Goal: Information Seeking & Learning: Learn about a topic

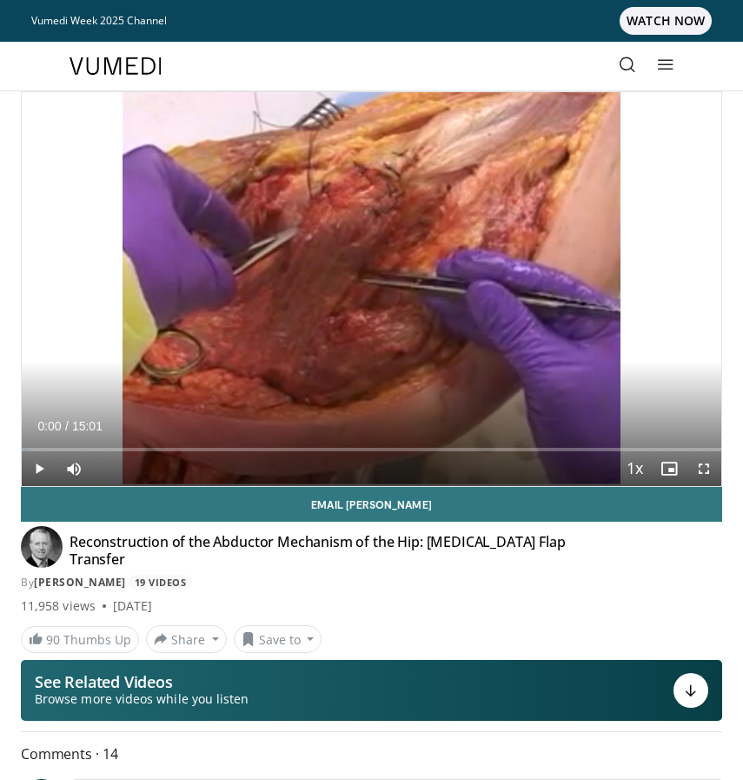
drag, startPoint x: 461, startPoint y: 35, endPoint x: 46, endPoint y: 470, distance: 601.3
click at [46, 470] on span "Video Player" at bounding box center [39, 468] width 35 height 35
click at [698, 469] on span "Video Player" at bounding box center [704, 468] width 35 height 35
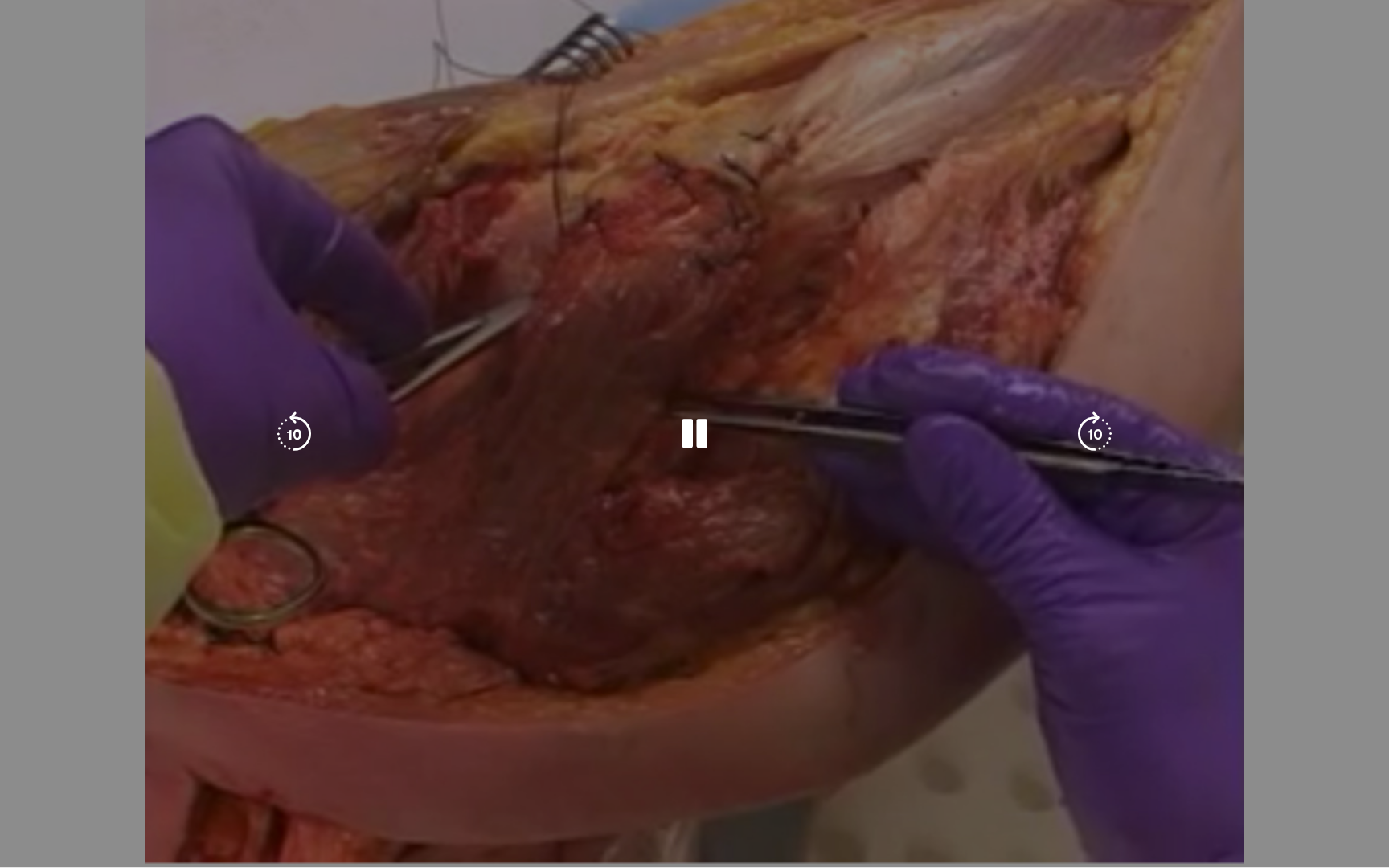
click at [686, 425] on div "Video Player" at bounding box center [694, 434] width 833 height 32
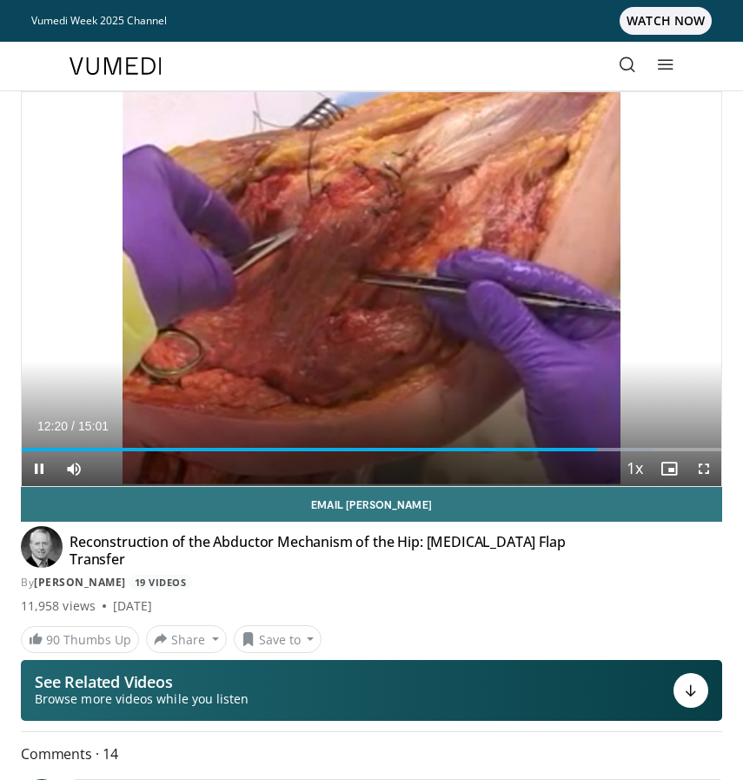
click at [705, 471] on span "Video Player" at bounding box center [704, 468] width 35 height 35
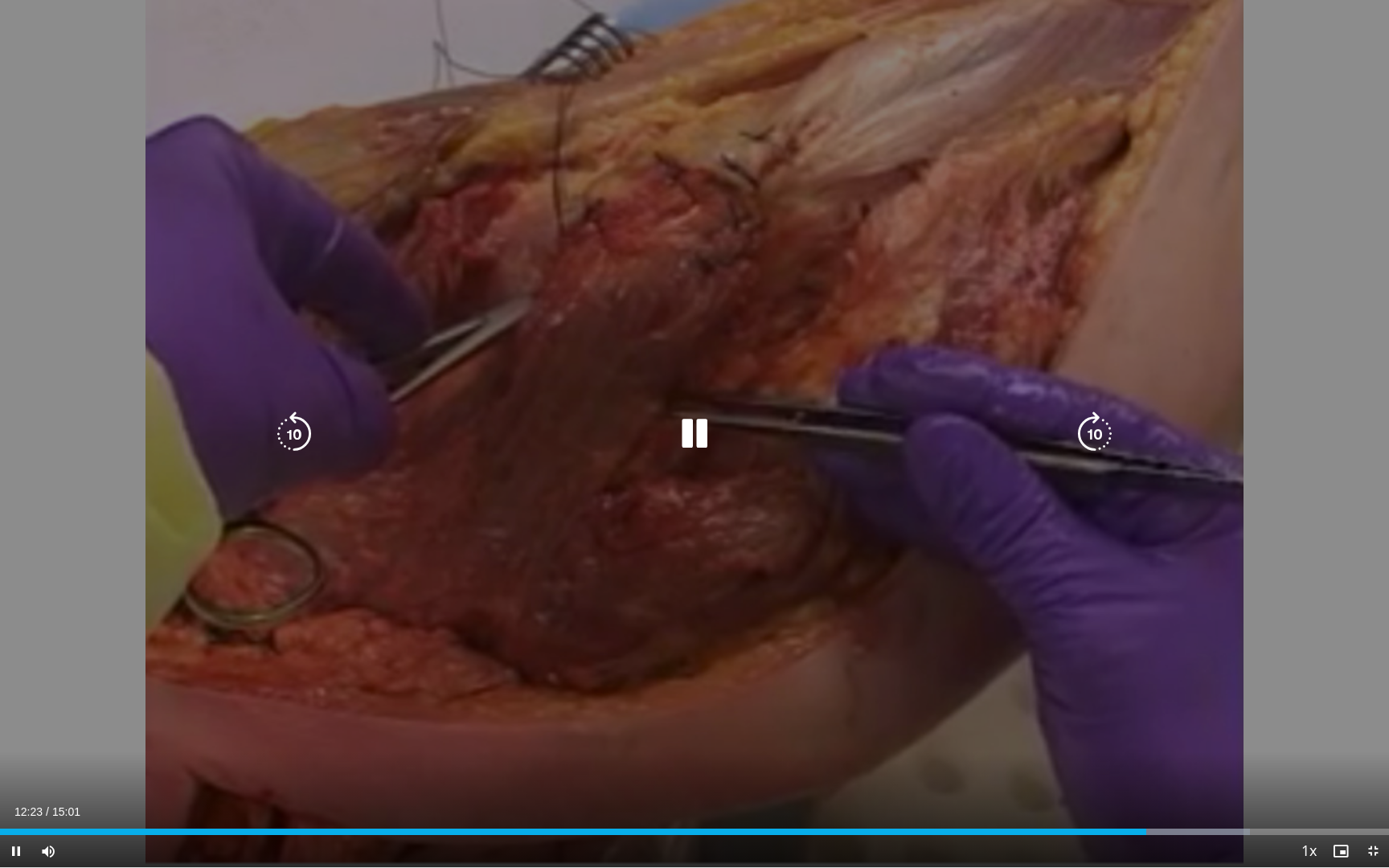
click at [678, 428] on icon "Video Player" at bounding box center [694, 434] width 45 height 45
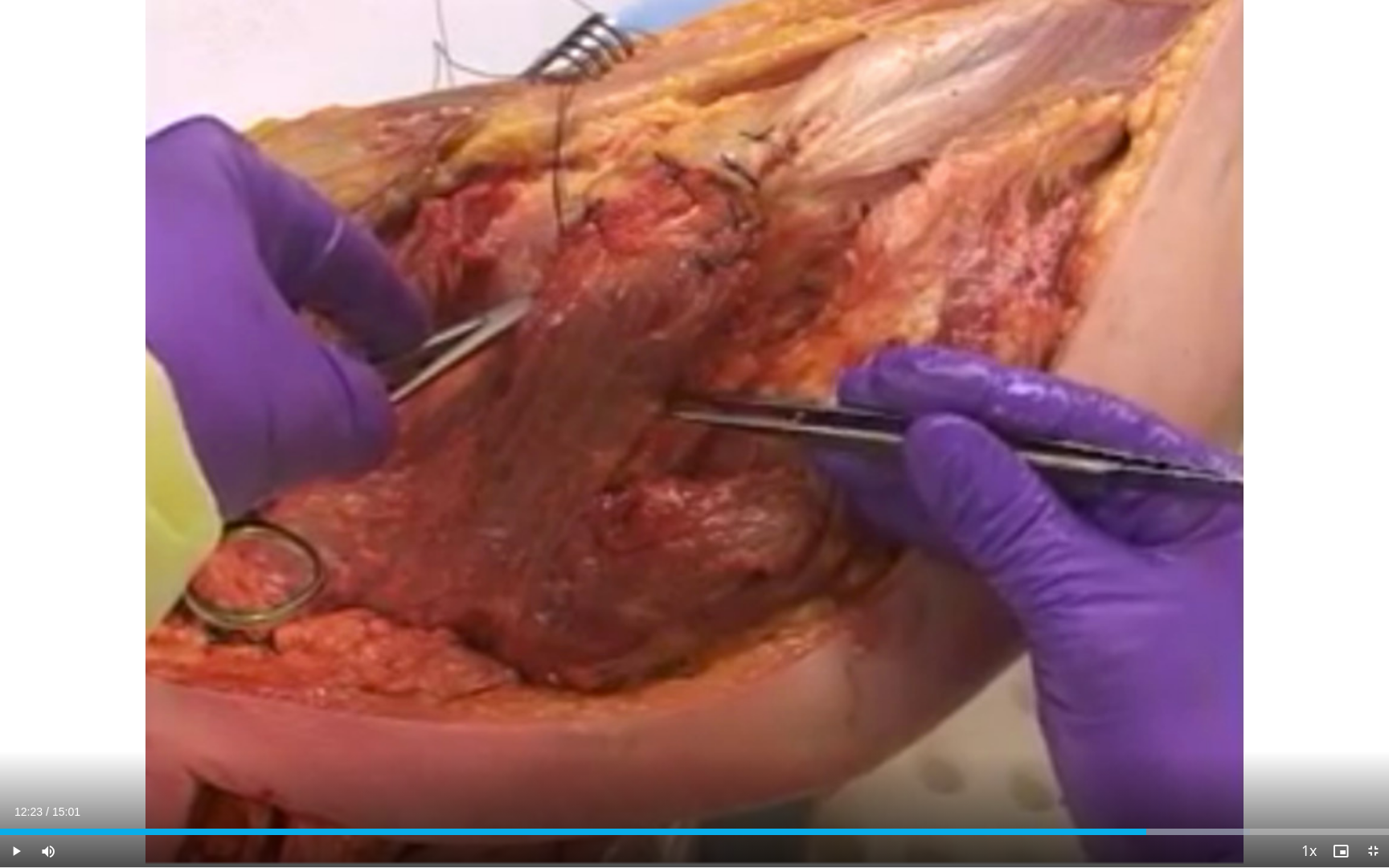
click at [18, 720] on span "Video Player" at bounding box center [16, 850] width 32 height 32
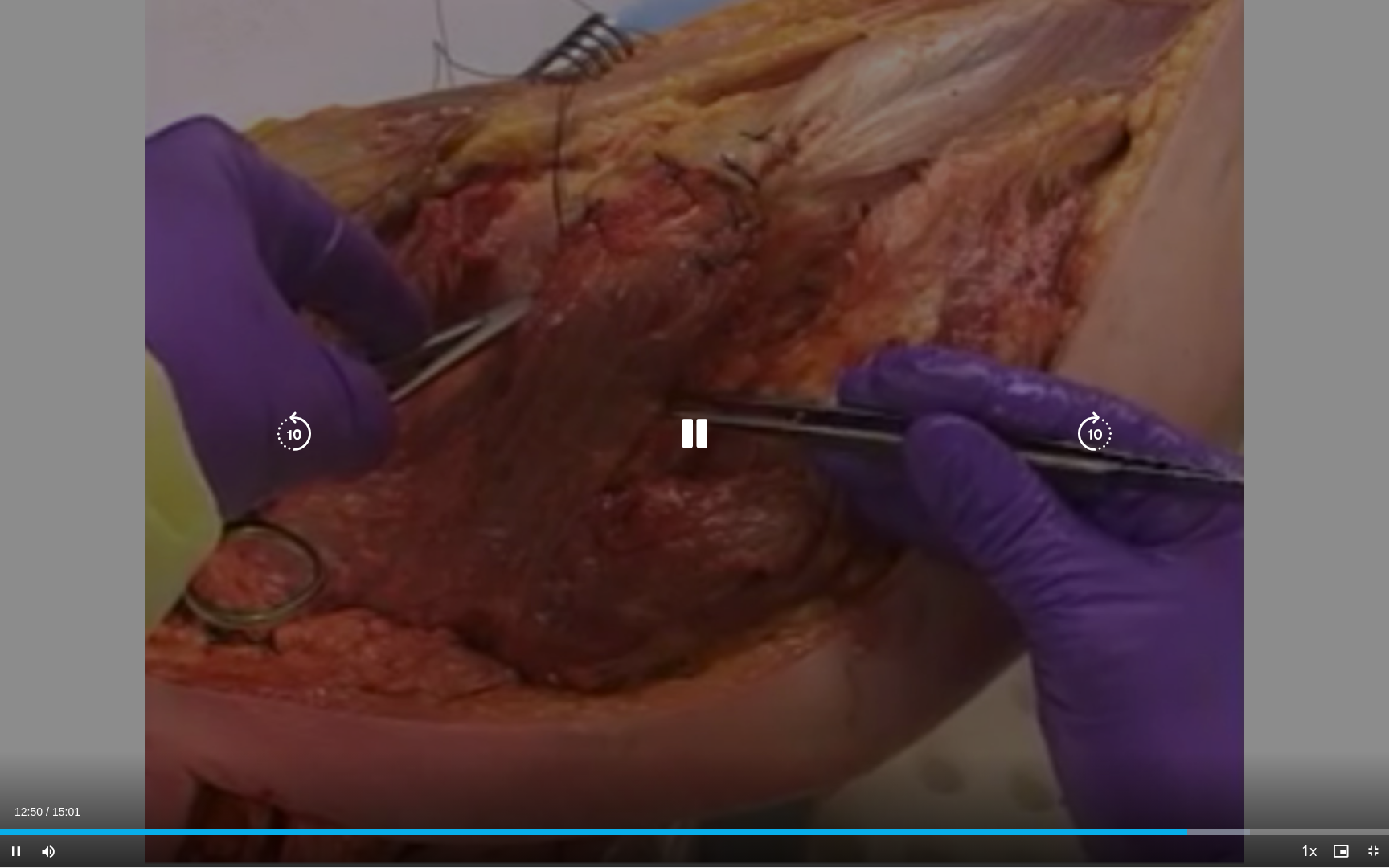
click at [686, 437] on icon "Video Player" at bounding box center [1095, 434] width 45 height 45
click at [686, 446] on icon "Video Player" at bounding box center [1095, 434] width 45 height 45
click at [686, 429] on icon "Video Player" at bounding box center [1095, 434] width 45 height 45
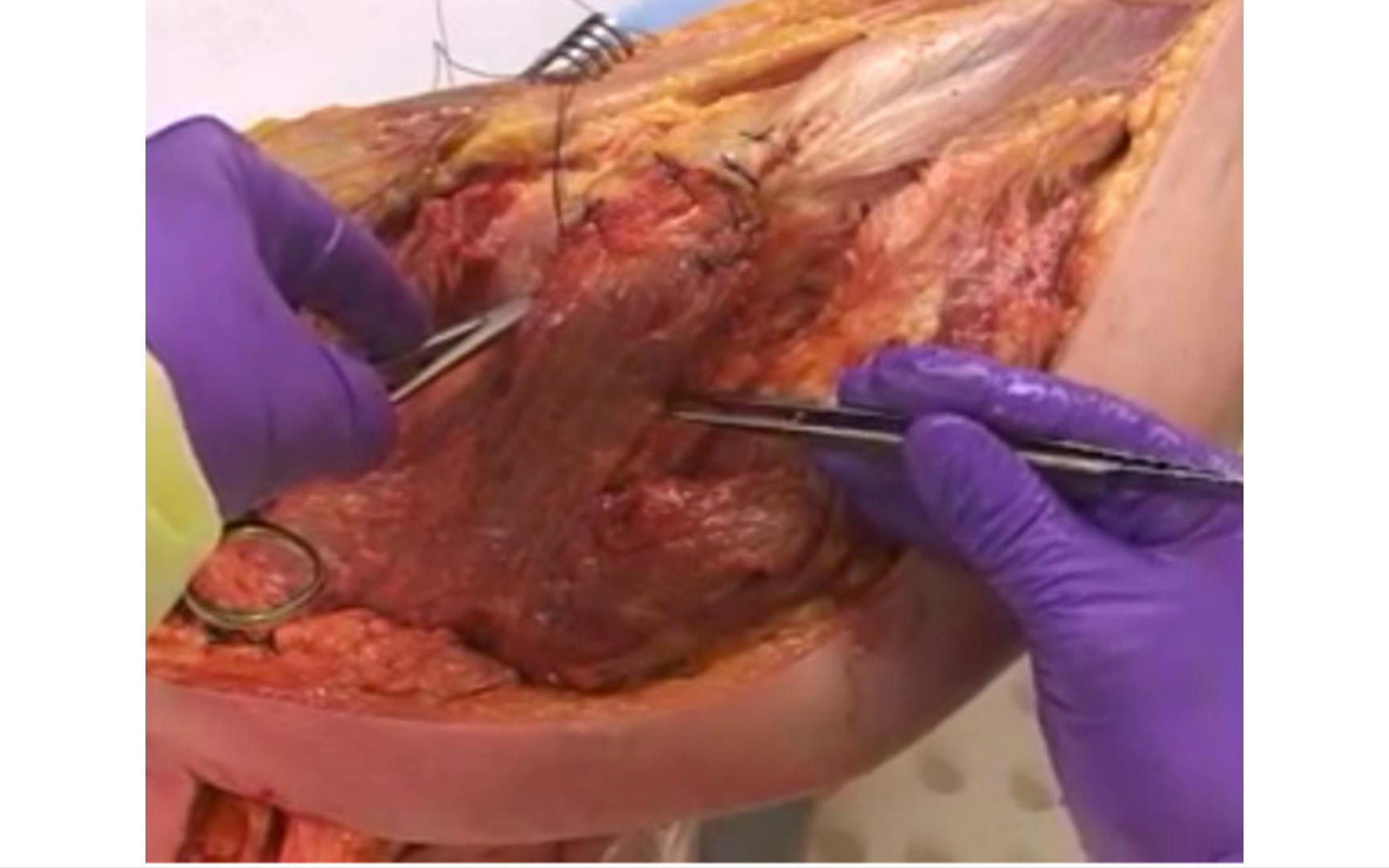
click at [686, 429] on div "10 seconds Tap to unmute" at bounding box center [694, 434] width 1389 height 867
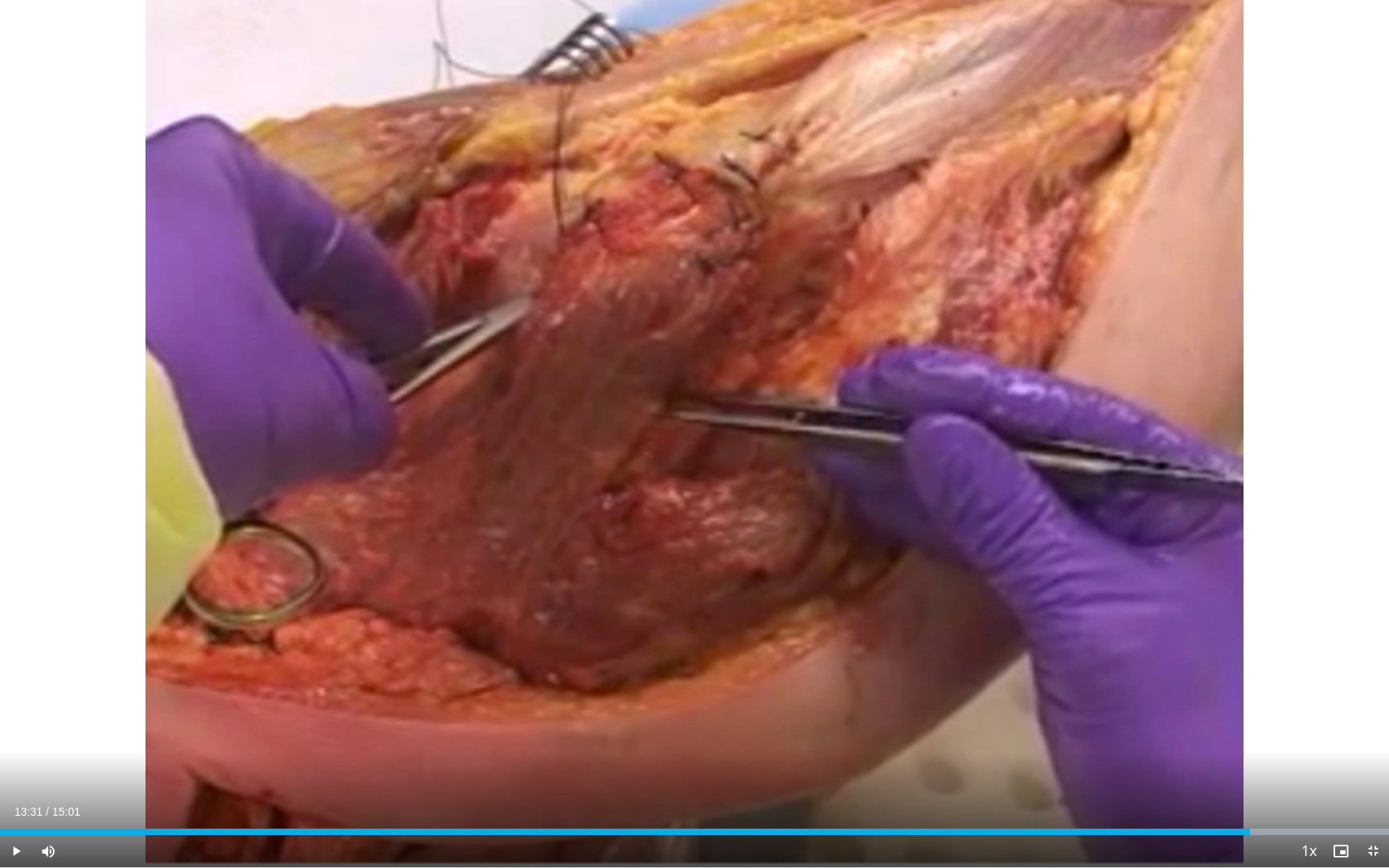
click at [686, 429] on div "10 seconds Tap to unmute" at bounding box center [694, 434] width 1389 height 867
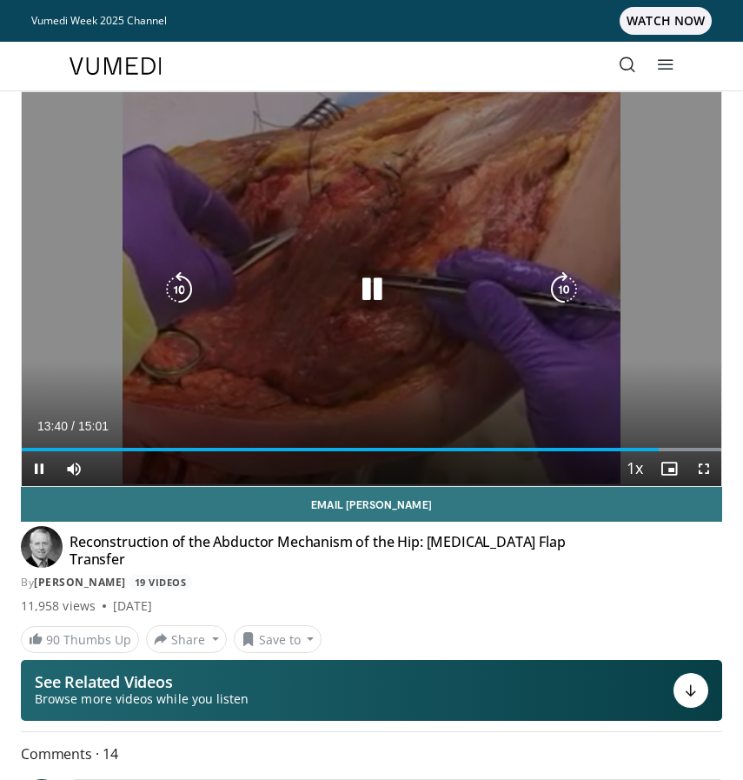
click at [431, 222] on div "10 seconds Tap to unmute" at bounding box center [372, 289] width 700 height 394
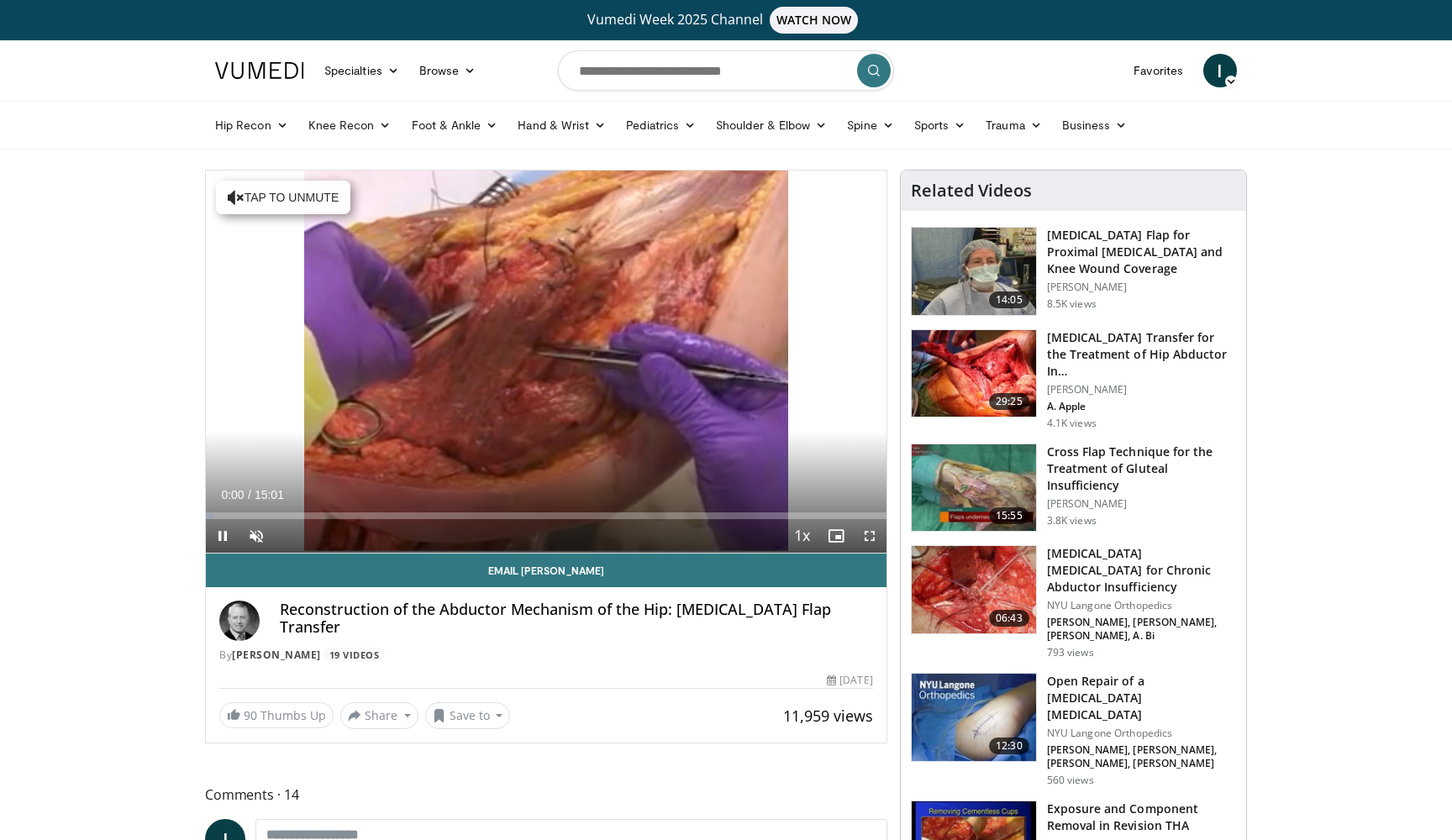
scroll to position [18, 0]
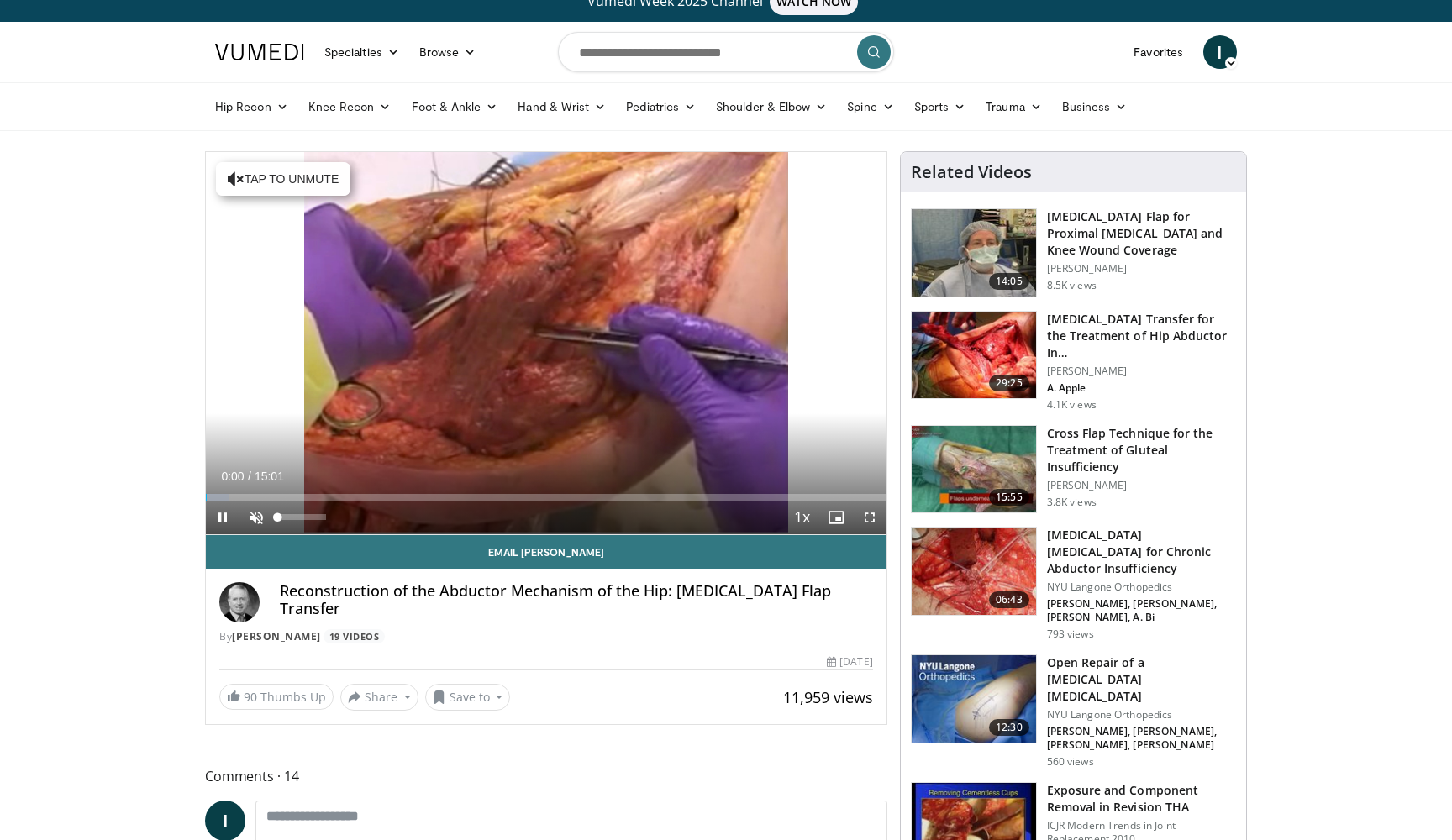
click at [269, 521] on span "Video Player" at bounding box center [256, 517] width 34 height 34
click at [867, 514] on span "Video Player" at bounding box center [869, 517] width 34 height 34
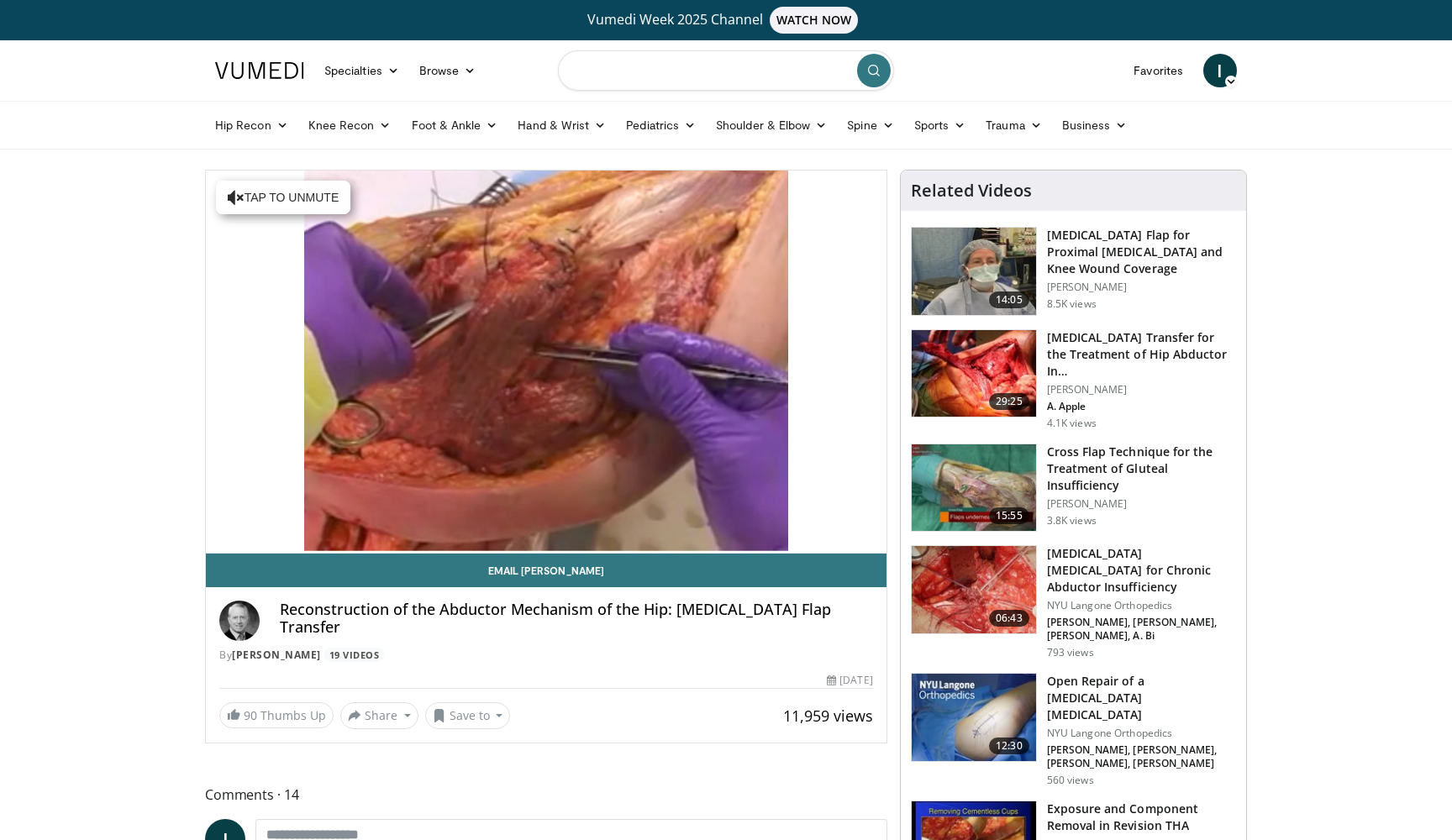
click at [620, 76] on input "Search topics, interventions" at bounding box center [726, 71] width 336 height 41
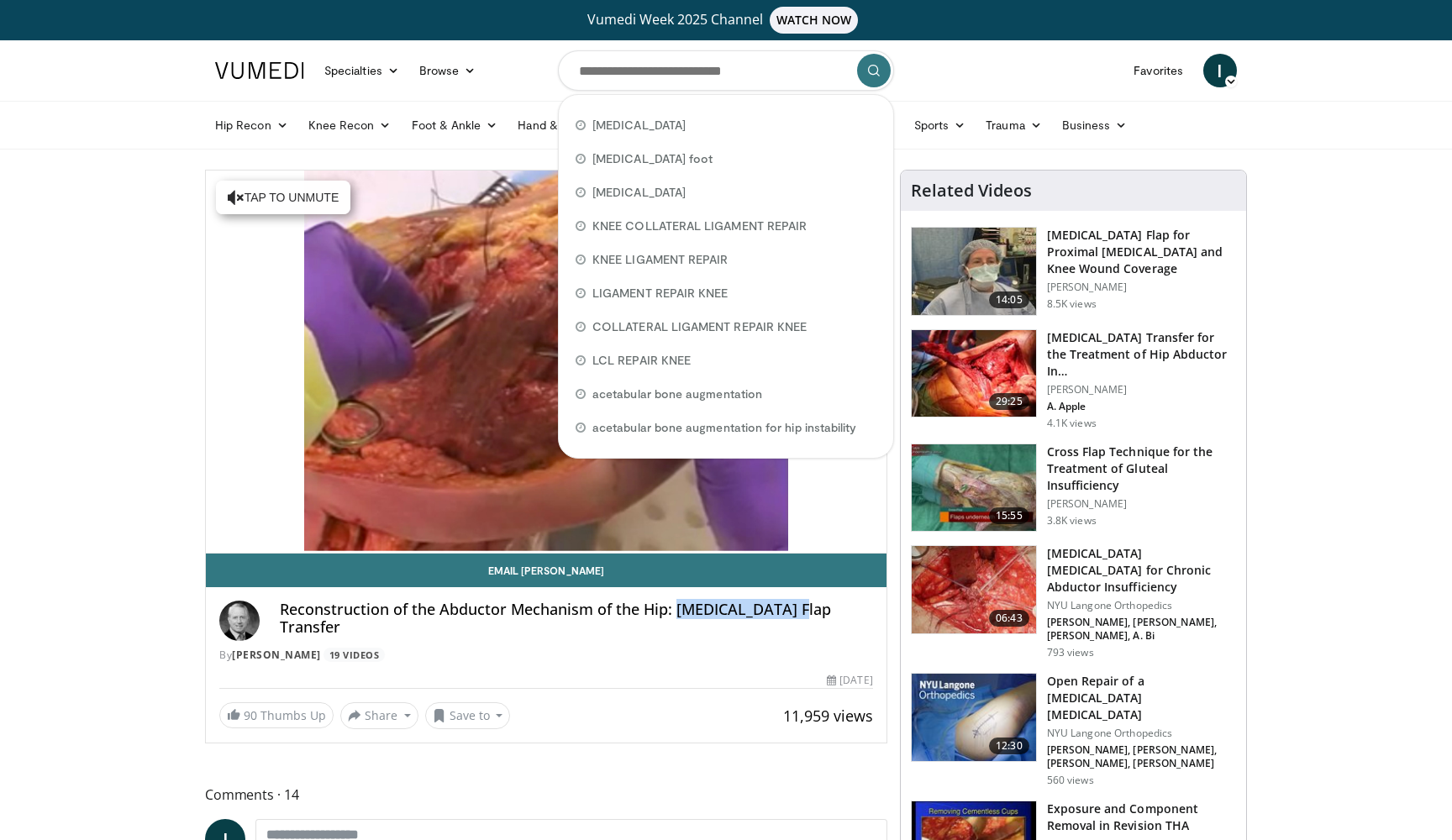
drag, startPoint x: 678, startPoint y: 609, endPoint x: 803, endPoint y: 605, distance: 125.1
click at [803, 605] on h4 "Reconstruction of the Abductor Mechanism of the Hip: Gluteus Maximus Flap Trans…" at bounding box center [576, 619] width 594 height 36
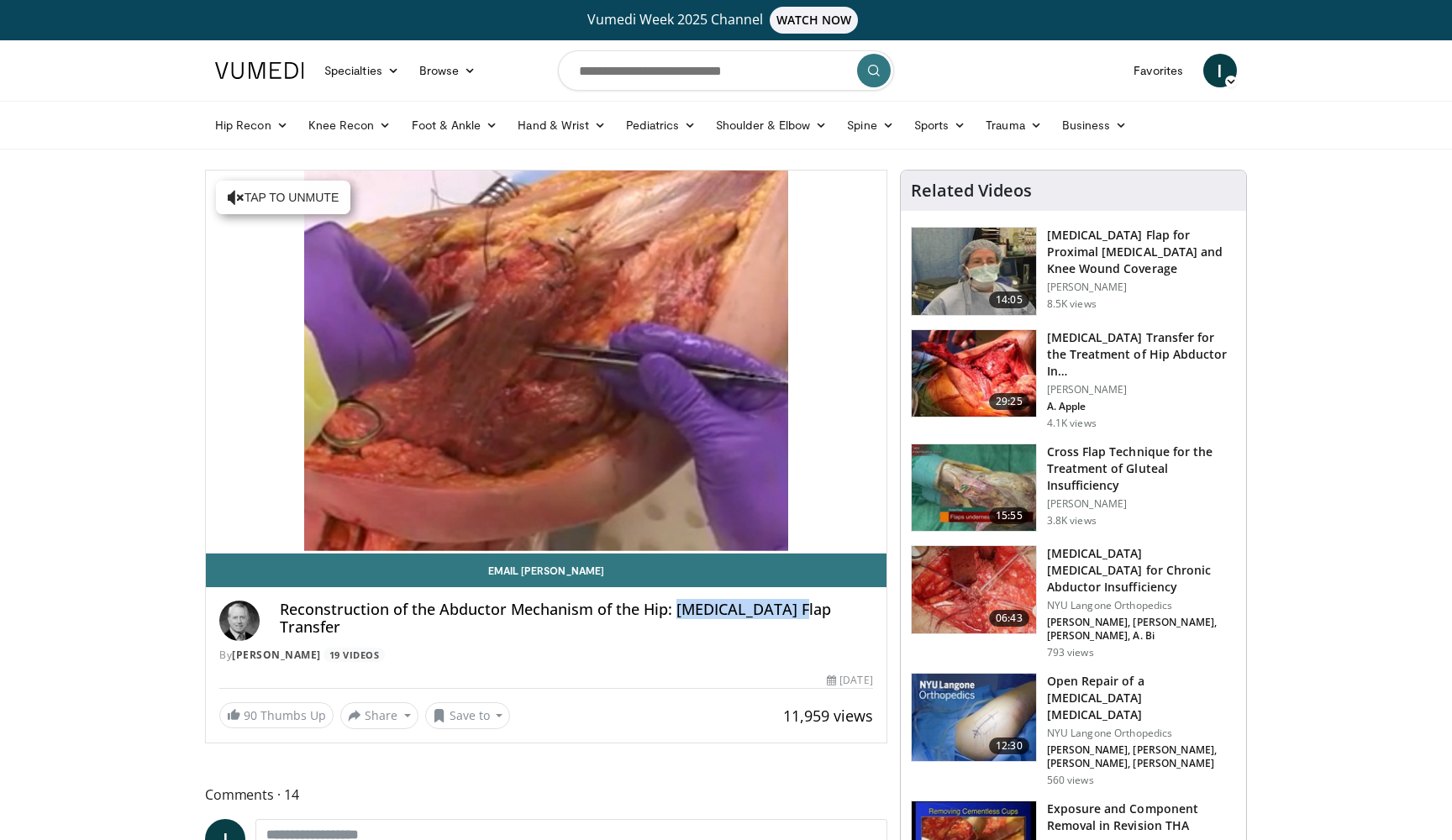
copy h4 "Gluteus Maximus"
click at [621, 69] on input "Search topics, interventions" at bounding box center [726, 71] width 336 height 41
paste input "**********"
type input "**********"
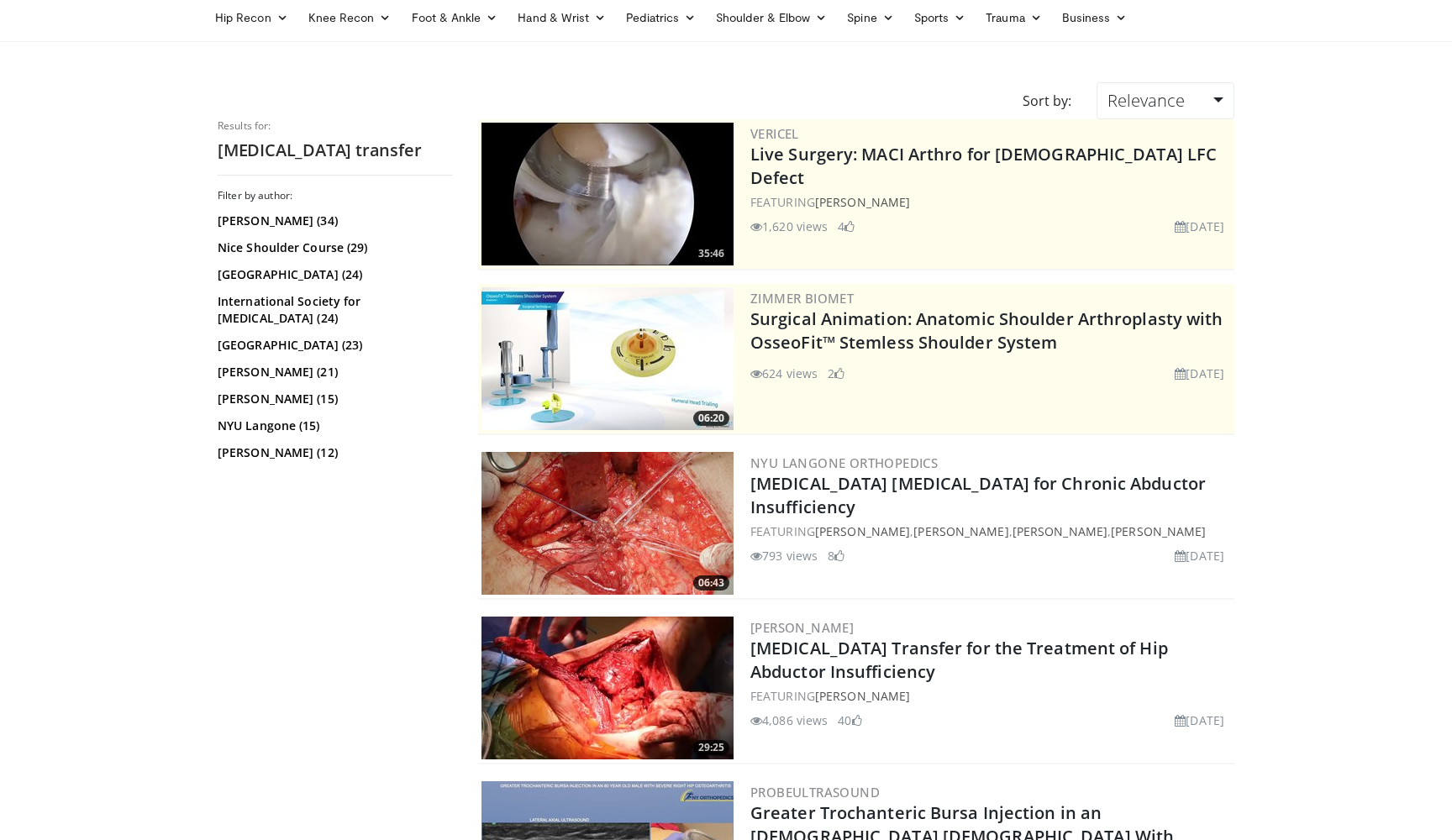
scroll to position [111, 0]
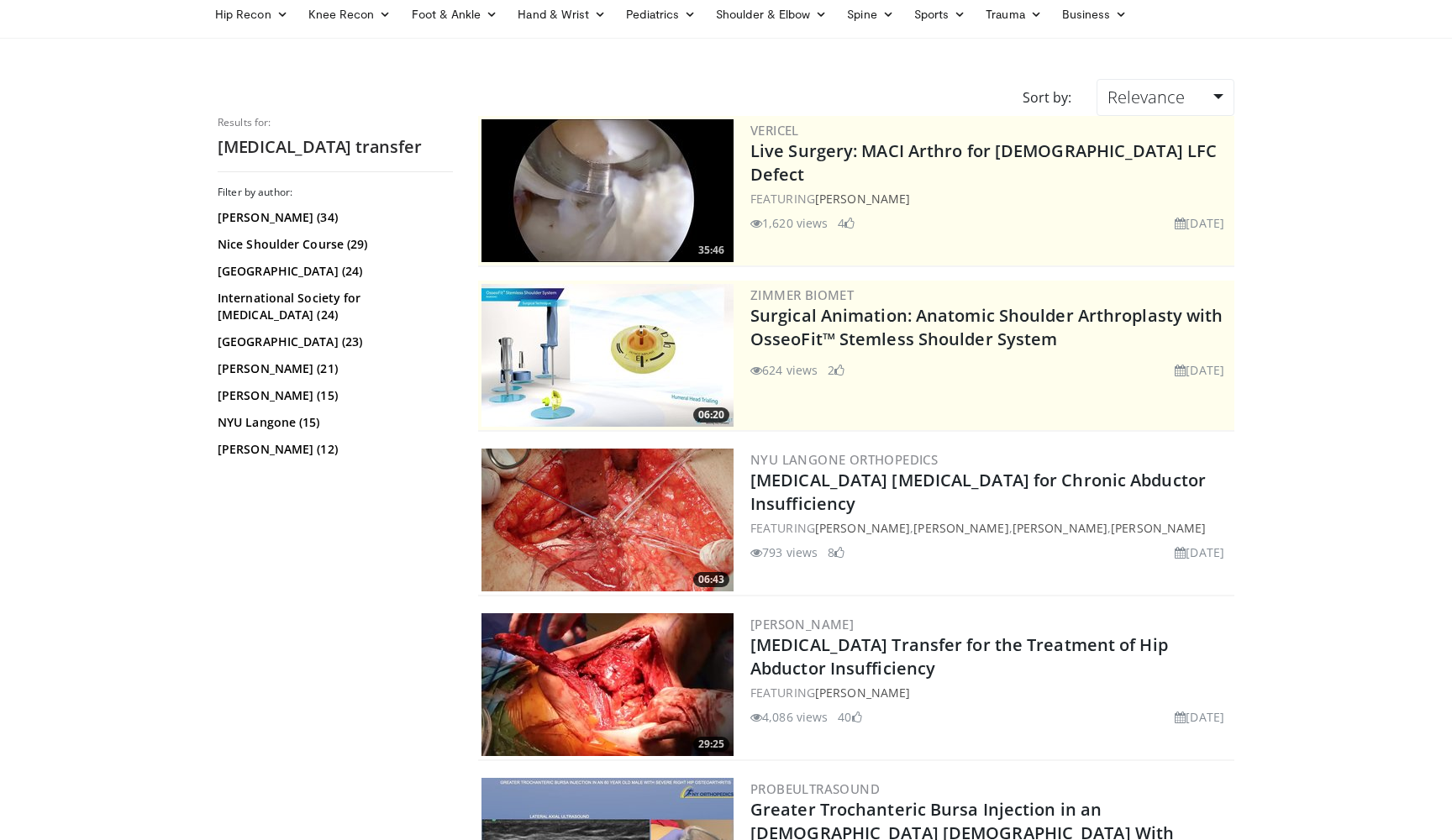
click at [709, 505] on img at bounding box center [607, 520] width 252 height 143
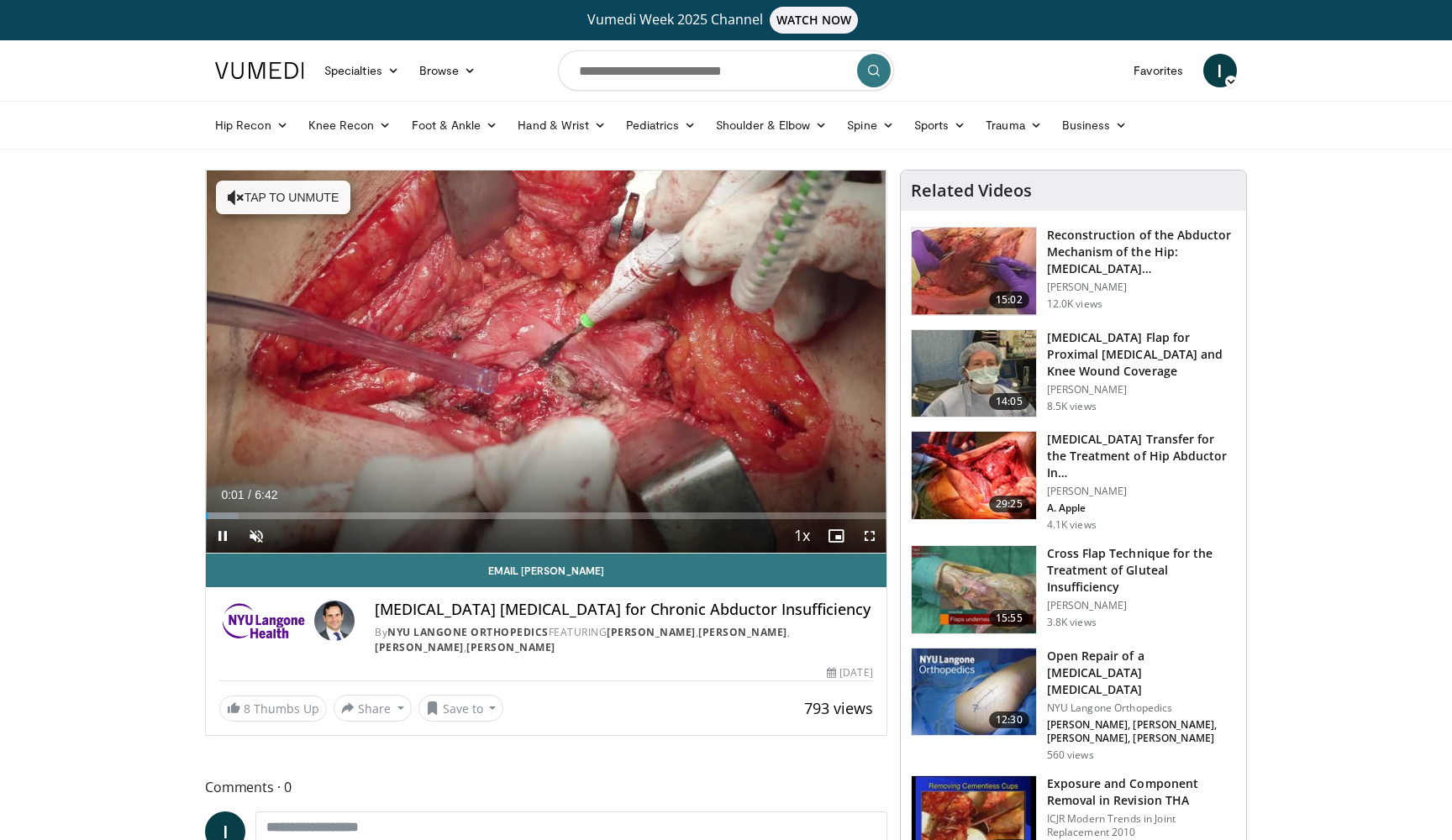
click at [863, 543] on span "Video Player" at bounding box center [869, 536] width 34 height 34
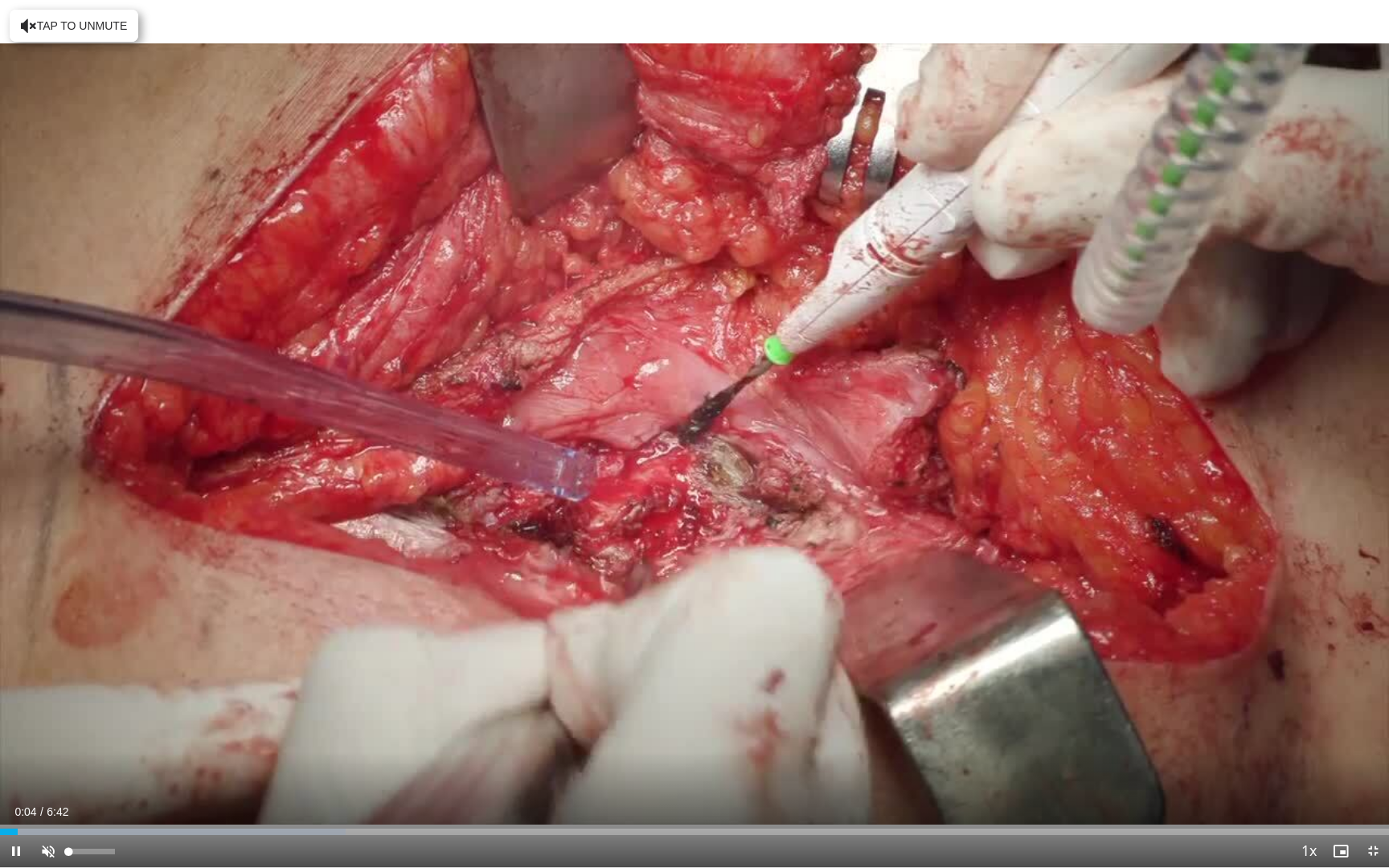
click at [53, 802] on span "Video Player" at bounding box center [48, 850] width 32 height 32
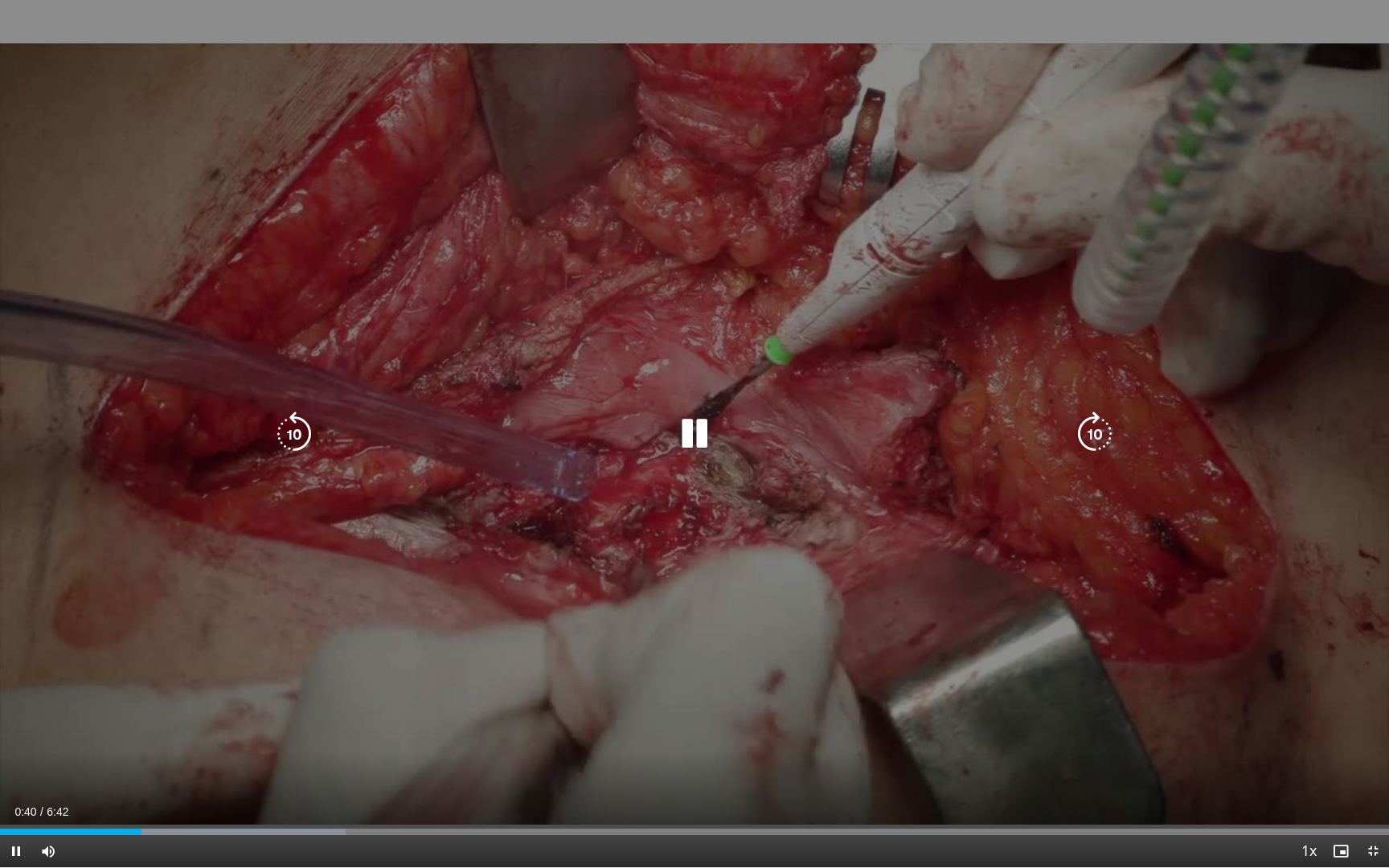
click at [982, 280] on div "10 seconds Tap to unmute" at bounding box center [694, 434] width 1389 height 867
click at [1274, 501] on div "10 seconds Tap to unmute" at bounding box center [694, 434] width 1389 height 867
click at [1276, 501] on div "10 seconds Tap to unmute" at bounding box center [694, 434] width 1389 height 867
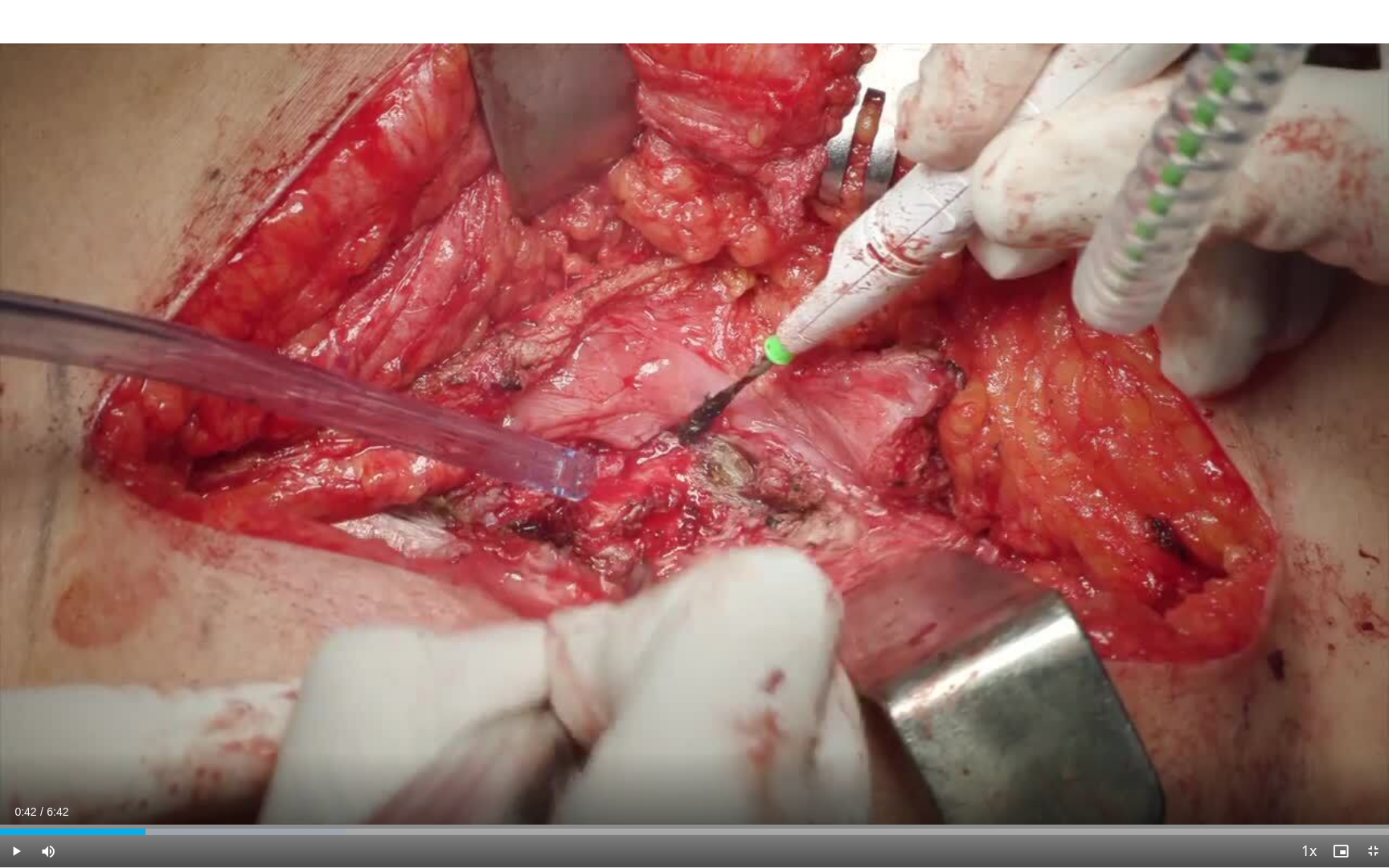
click at [1277, 500] on div "10 seconds Tap to unmute" at bounding box center [694, 434] width 1389 height 867
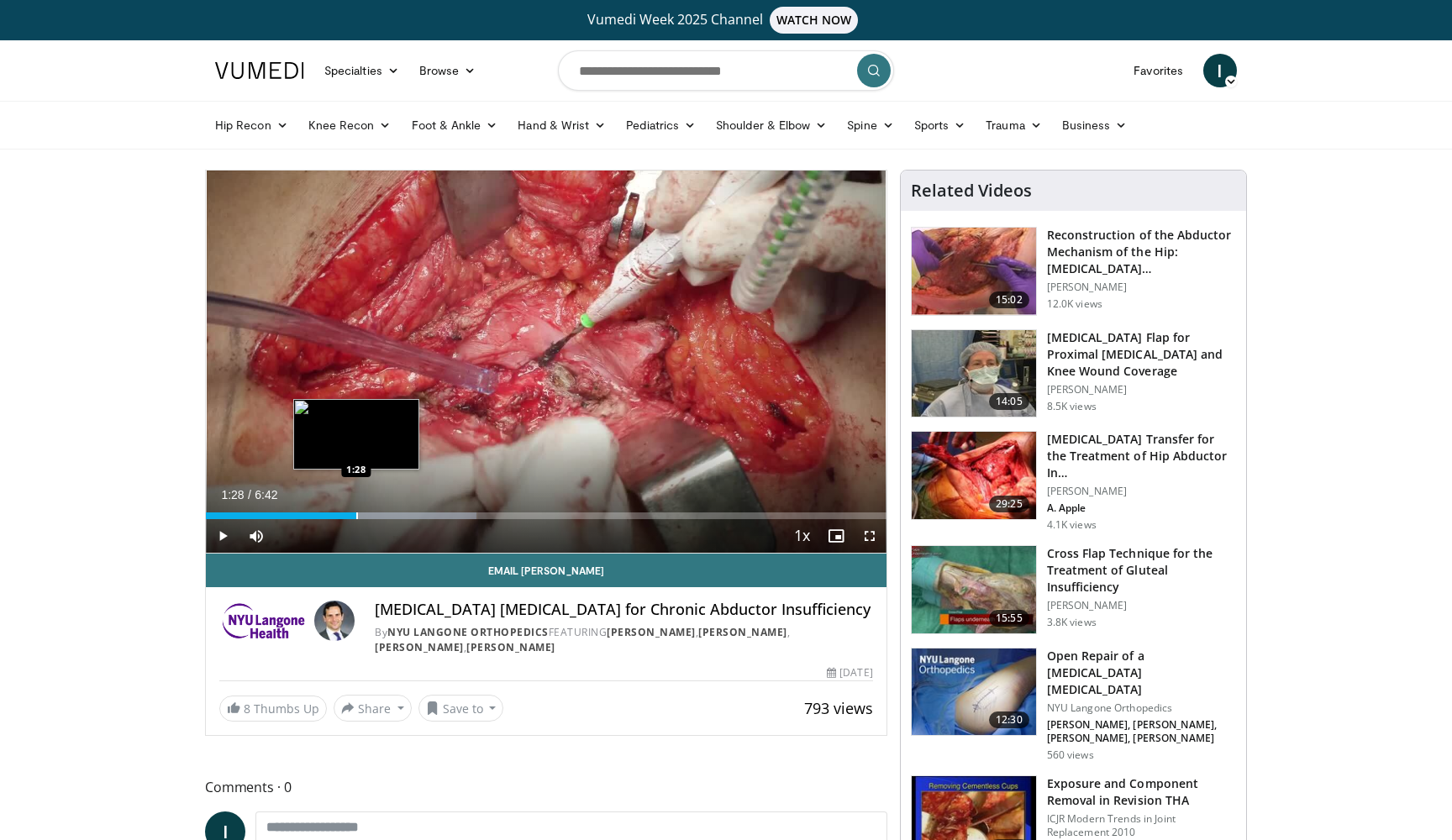
click at [357, 512] on div "Progress Bar" at bounding box center [358, 515] width 2 height 7
click at [398, 508] on div "Loaded : 39.81% 1:29 1:53" at bounding box center [546, 511] width 681 height 16
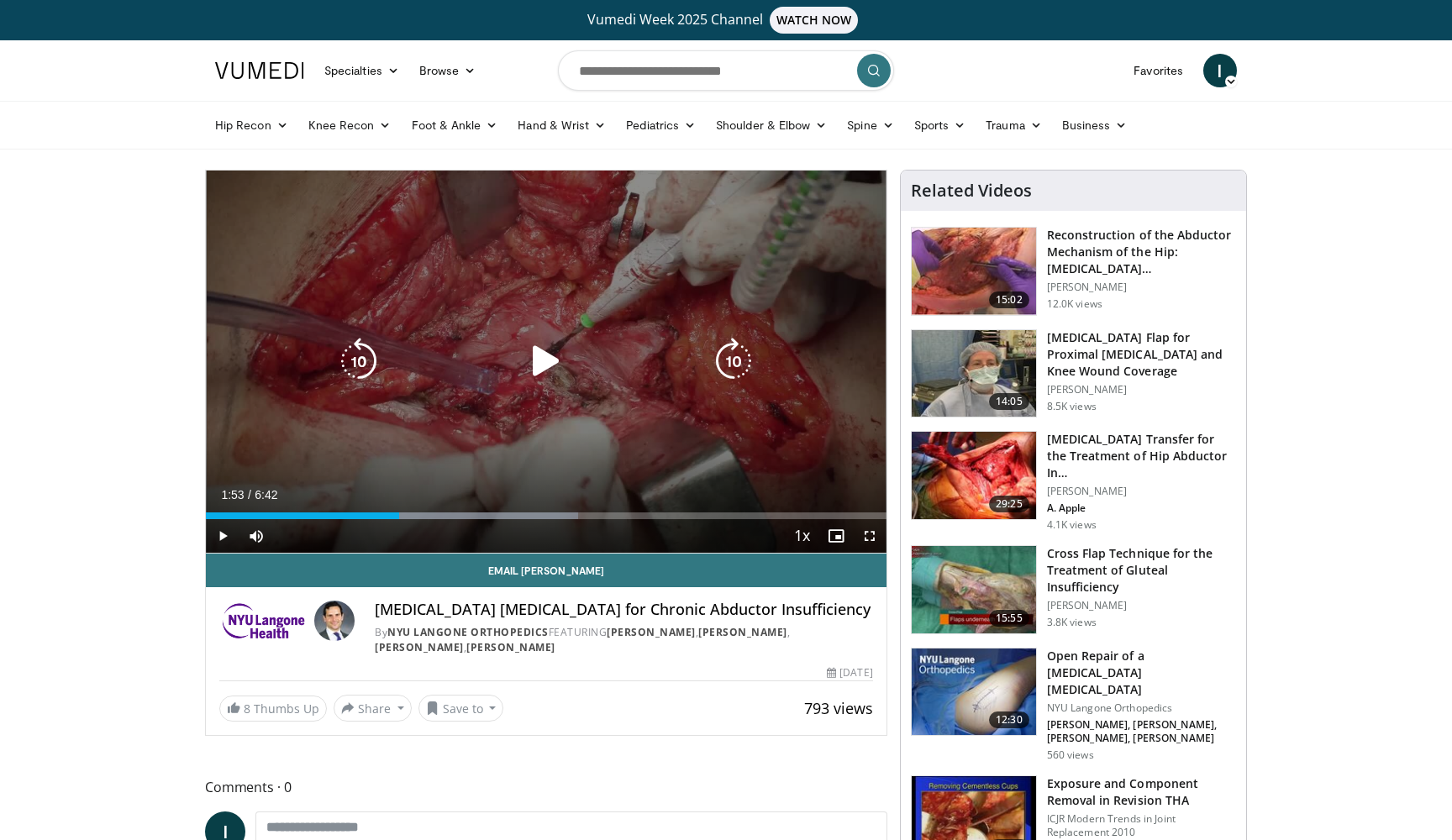
click at [422, 516] on div "Progress Bar" at bounding box center [463, 515] width 231 height 7
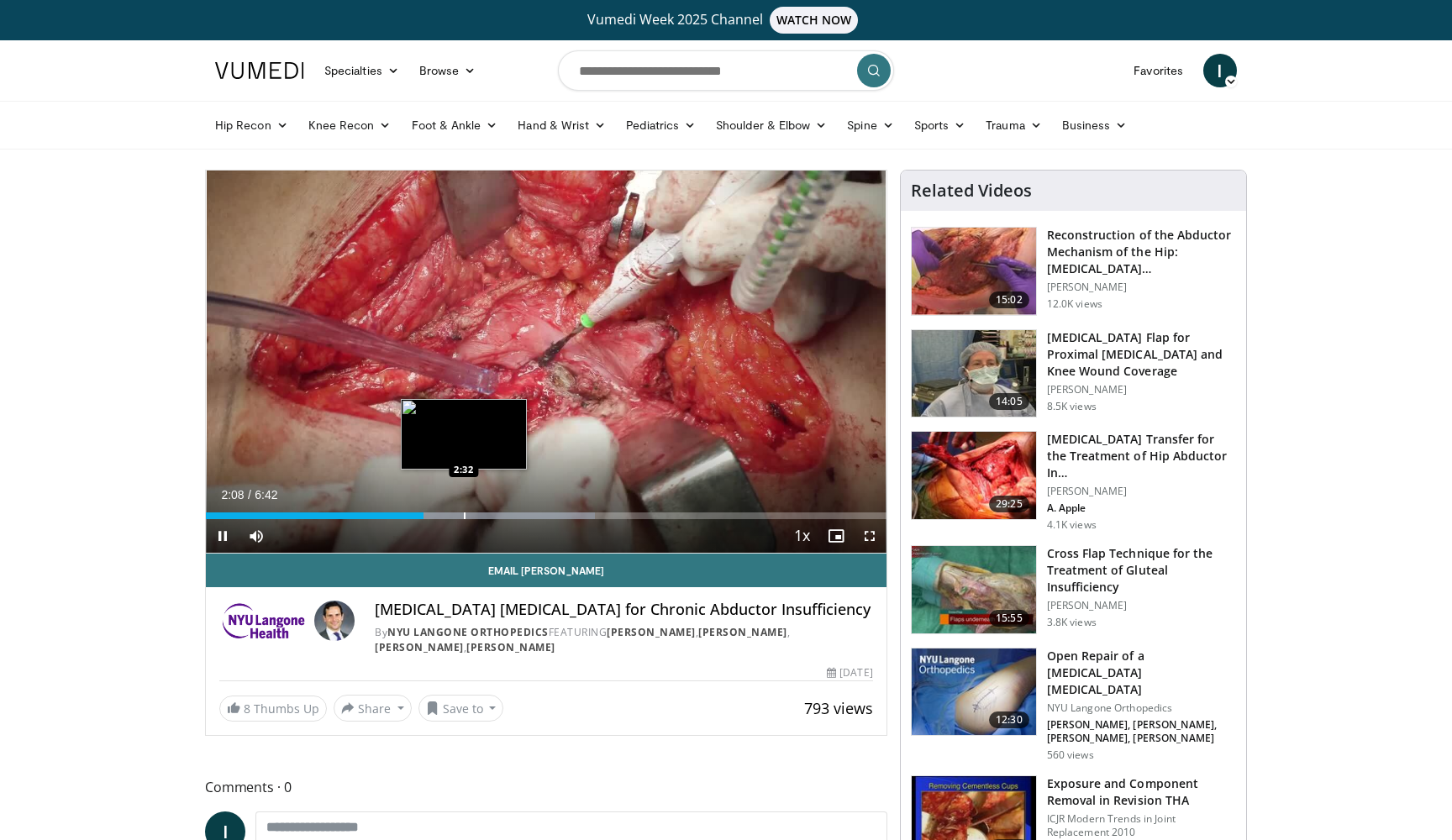
click at [465, 516] on div "Progress Bar" at bounding box center [465, 515] width 2 height 7
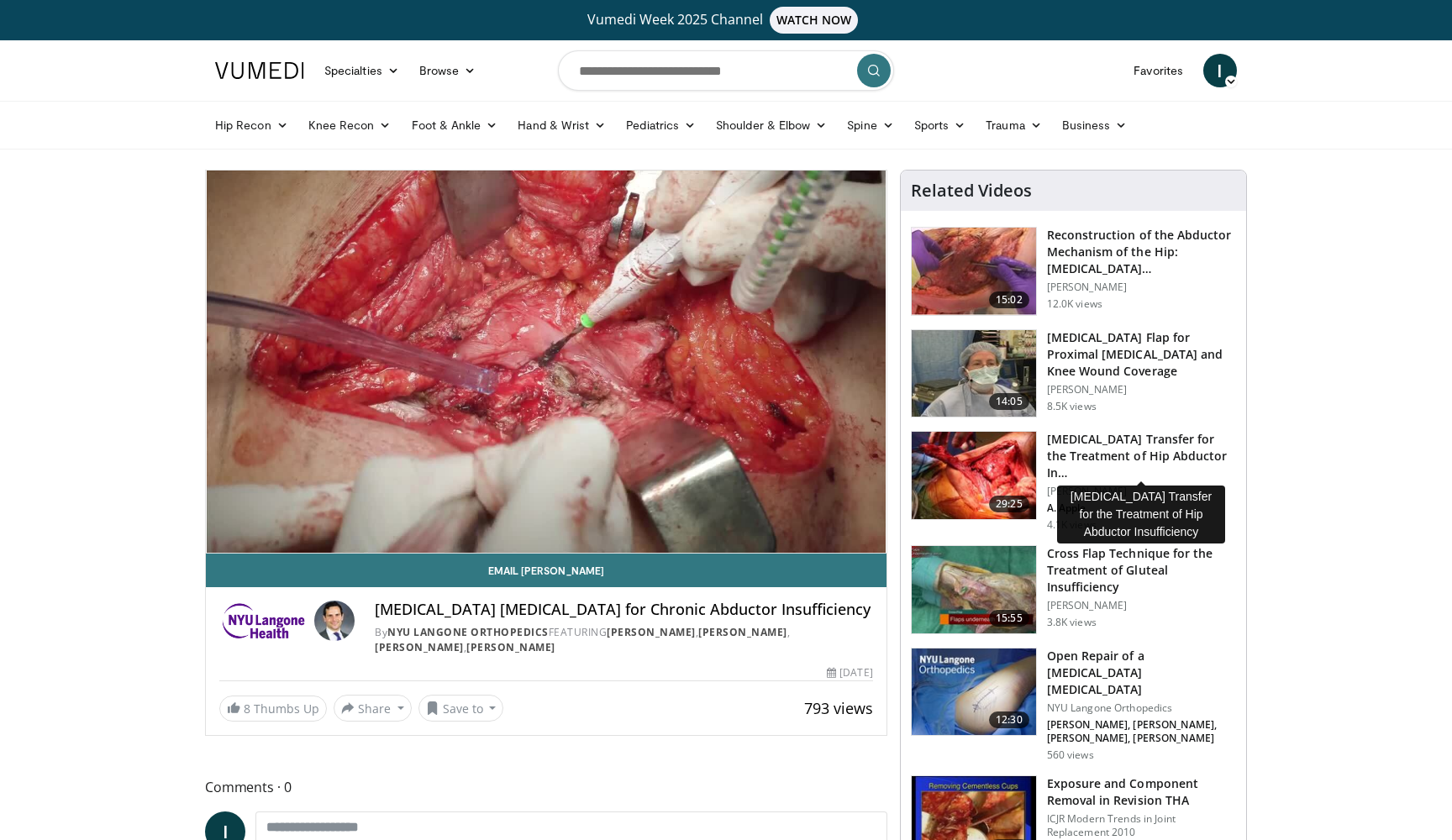
click at [1094, 454] on h3 "Gluteus Maximus Muscle Transfer for the Treatment of Hip Abductor In…" at bounding box center [1142, 456] width 189 height 50
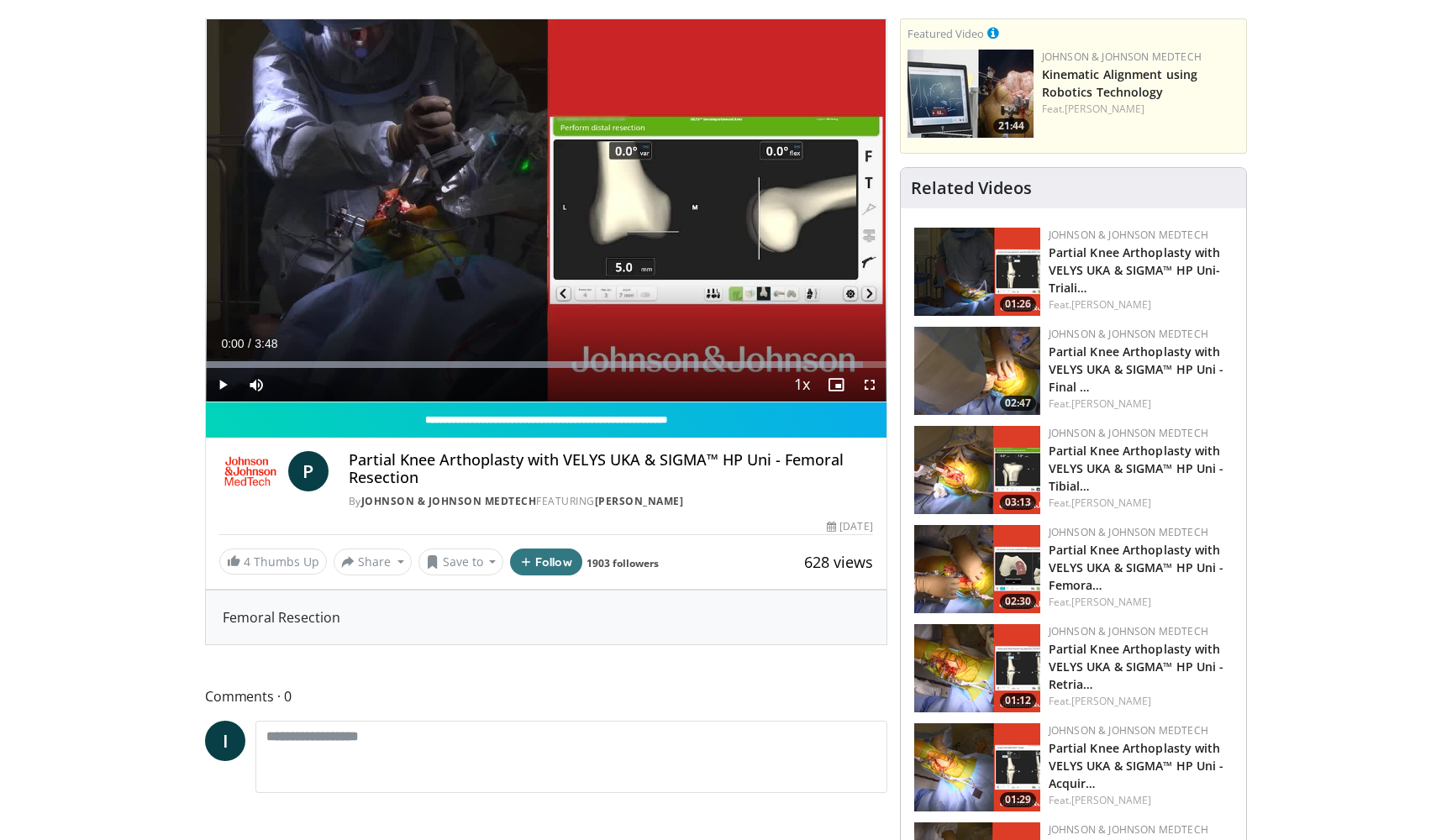
scroll to position [151, 0]
click at [216, 383] on span "Video Player" at bounding box center [222, 385] width 34 height 34
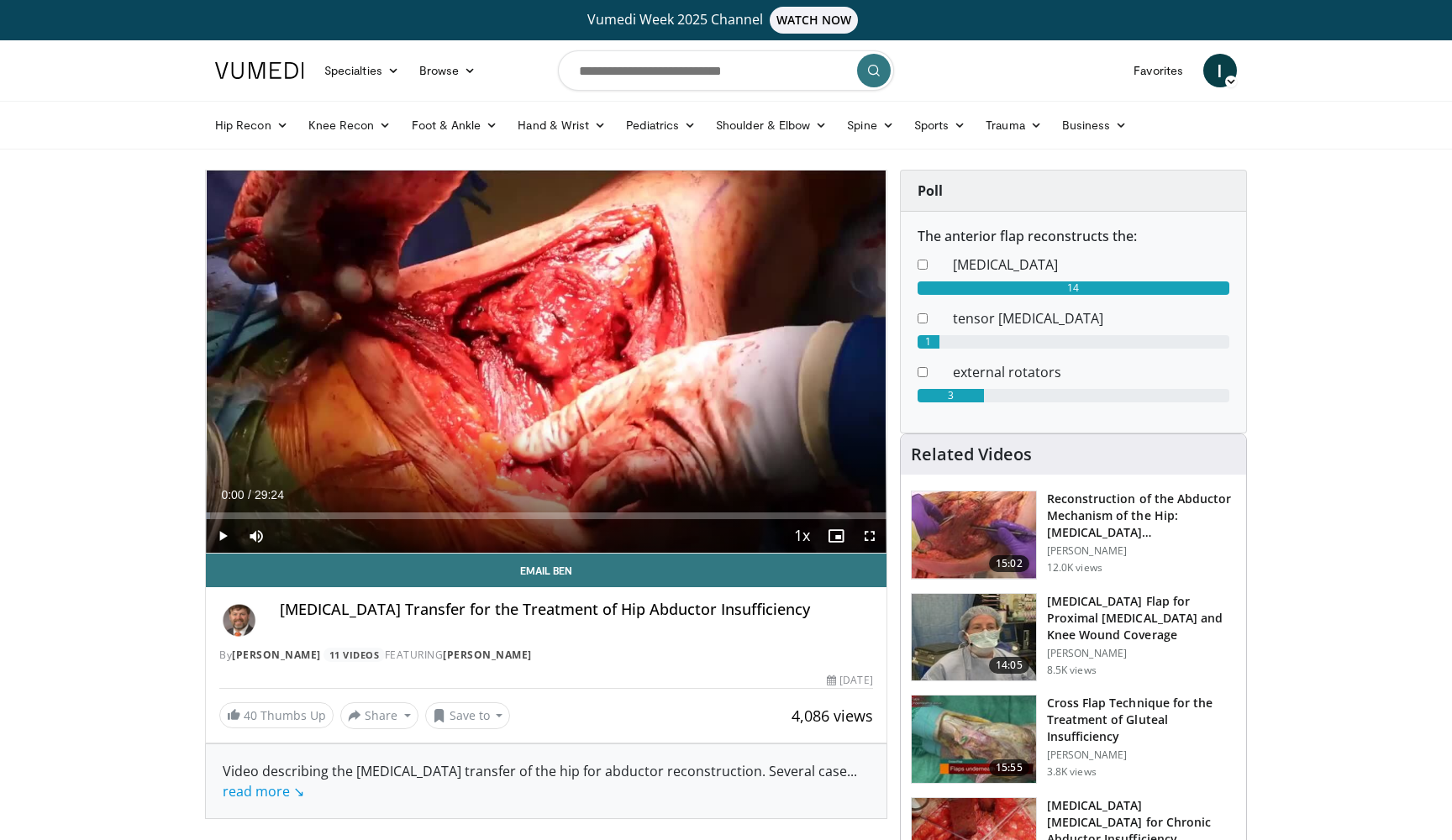
click at [864, 530] on span "Video Player" at bounding box center [869, 536] width 34 height 34
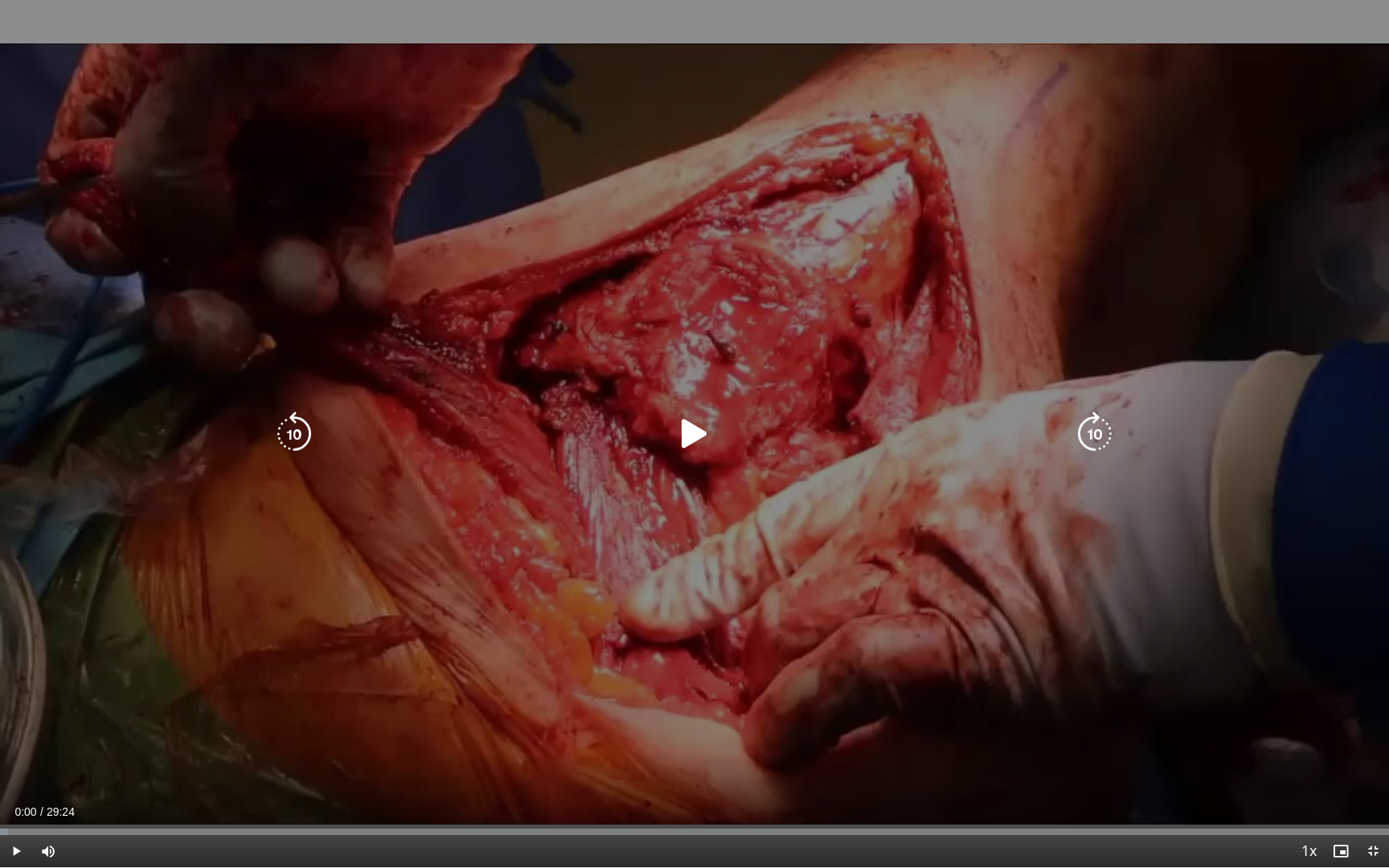
click at [656, 485] on div "10 seconds Tap to unmute" at bounding box center [694, 434] width 1389 height 867
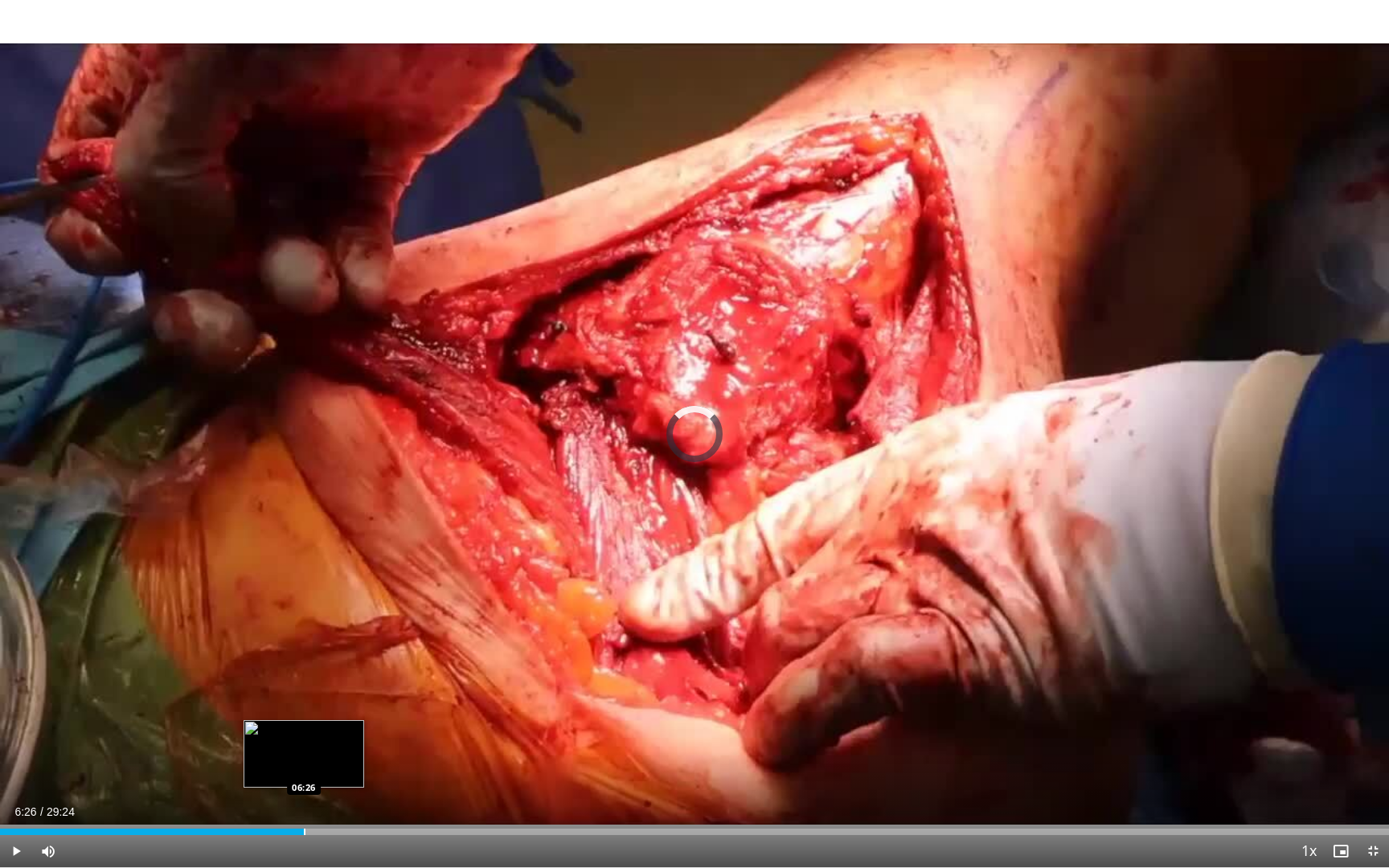
click at [304, 802] on div "Loaded : 11.33% 00:07 06:26" at bounding box center [694, 827] width 1389 height 16
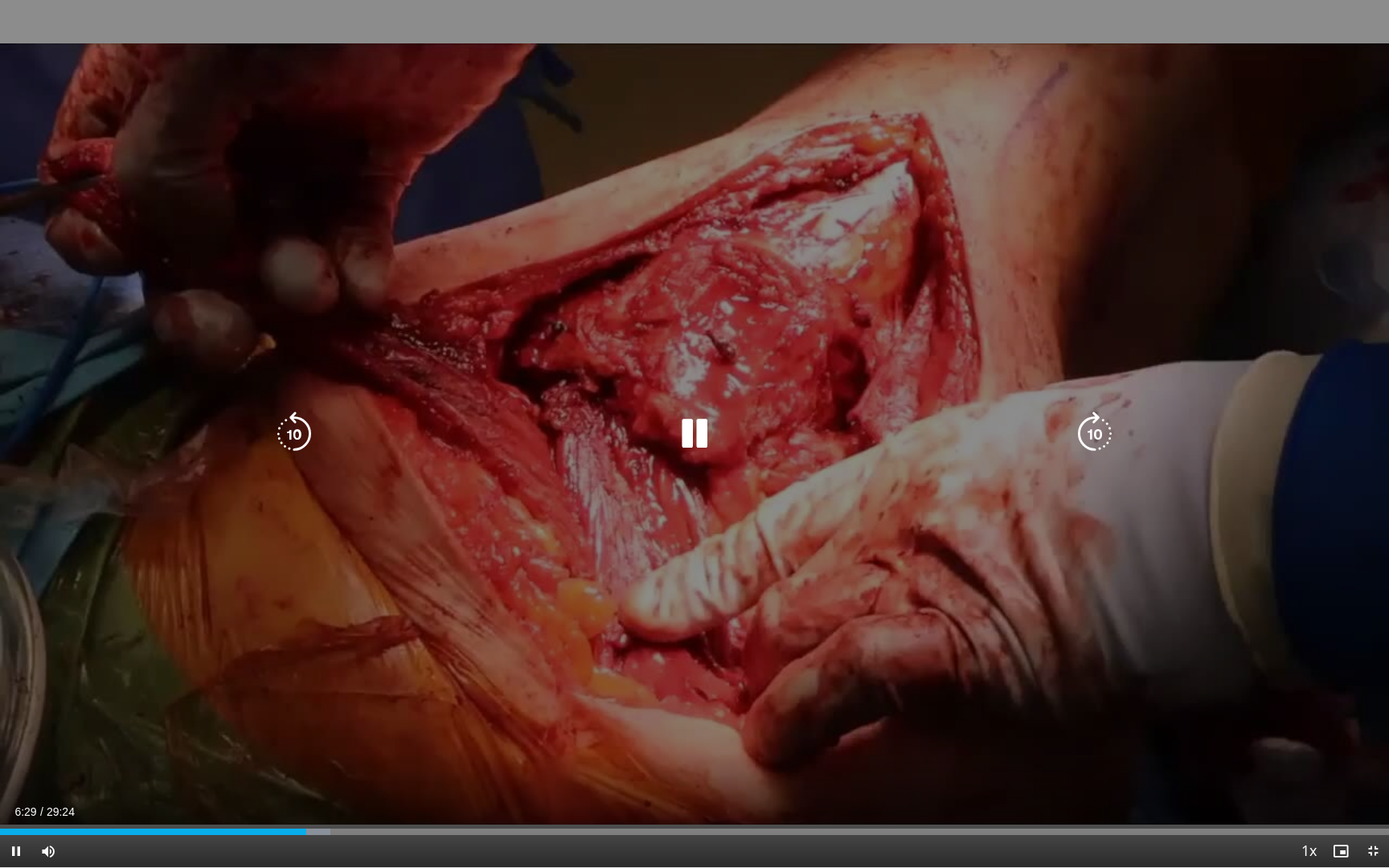
click at [338, 654] on div "10 seconds Tap to unmute" at bounding box center [694, 434] width 1389 height 867
click at [0, 686] on div "10 seconds Tap to unmute" at bounding box center [694, 434] width 1389 height 867
click at [11, 696] on div "10 seconds Tap to unmute" at bounding box center [694, 434] width 1389 height 867
click at [52, 771] on div "10 seconds Tap to unmute" at bounding box center [694, 434] width 1389 height 867
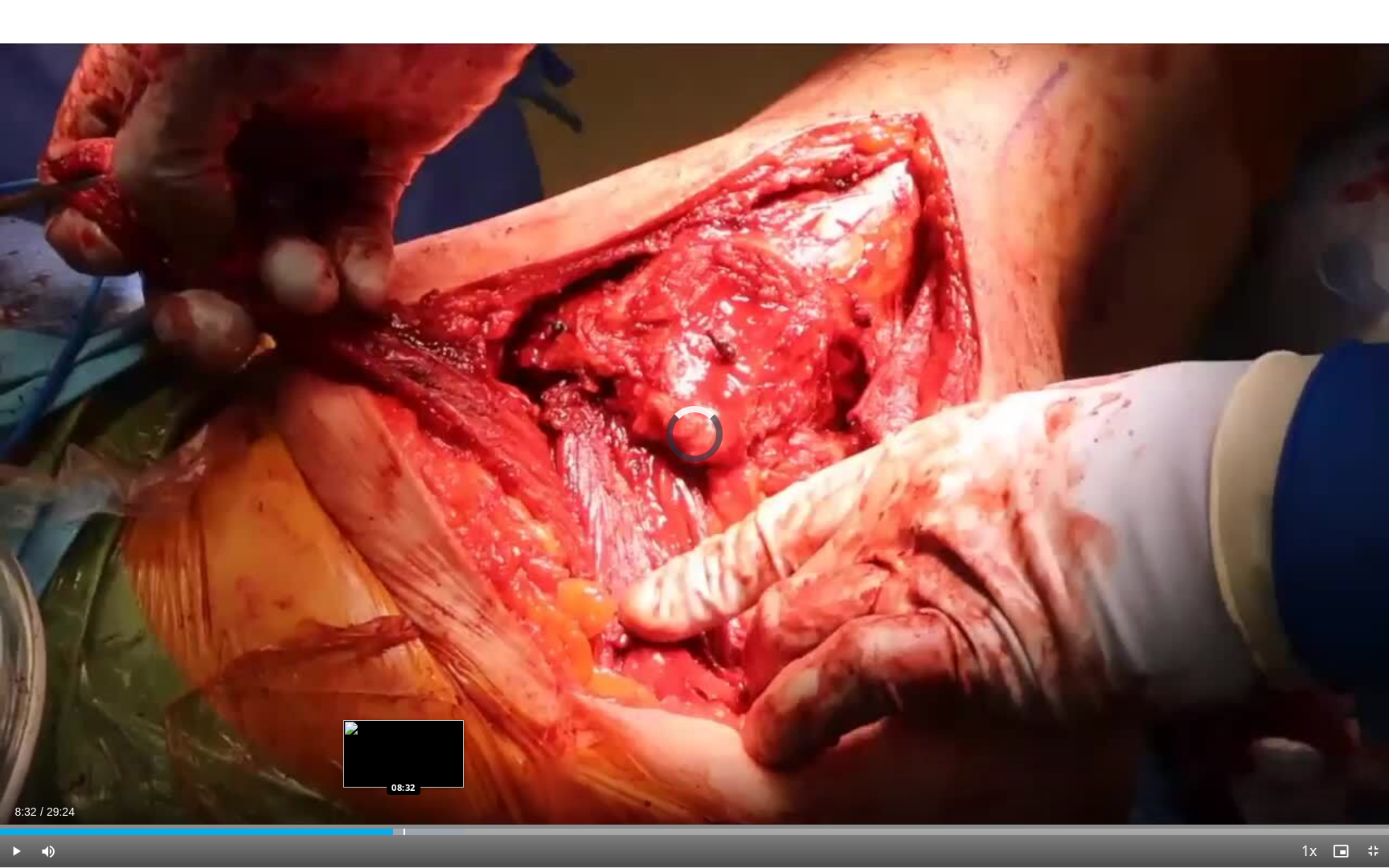
click at [403, 802] on div "Progress Bar" at bounding box center [404, 831] width 2 height 6
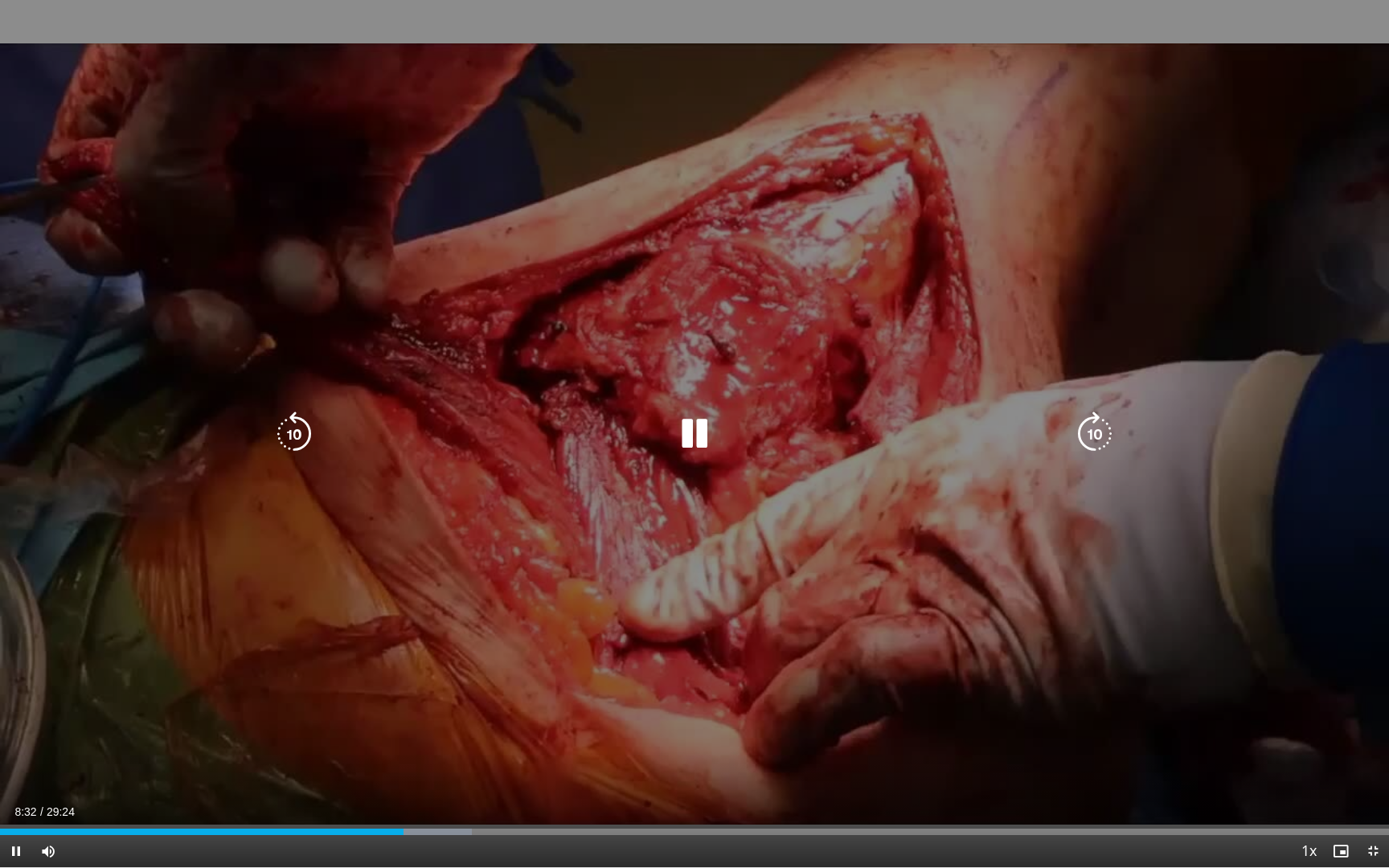
click at [408, 802] on video-js "**********" at bounding box center [694, 434] width 1389 height 868
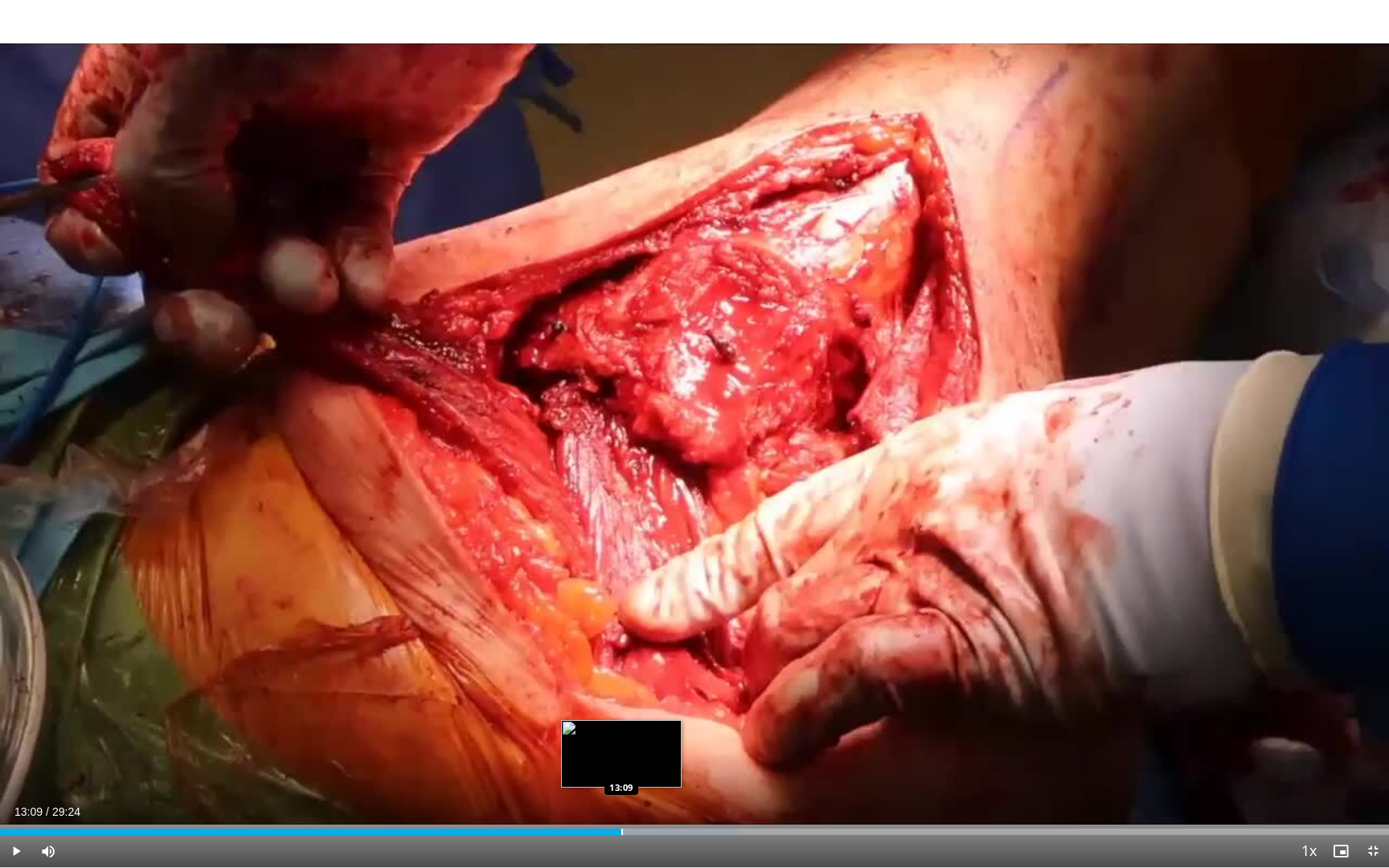
click at [621, 802] on div "Progress Bar" at bounding box center [622, 831] width 2 height 6
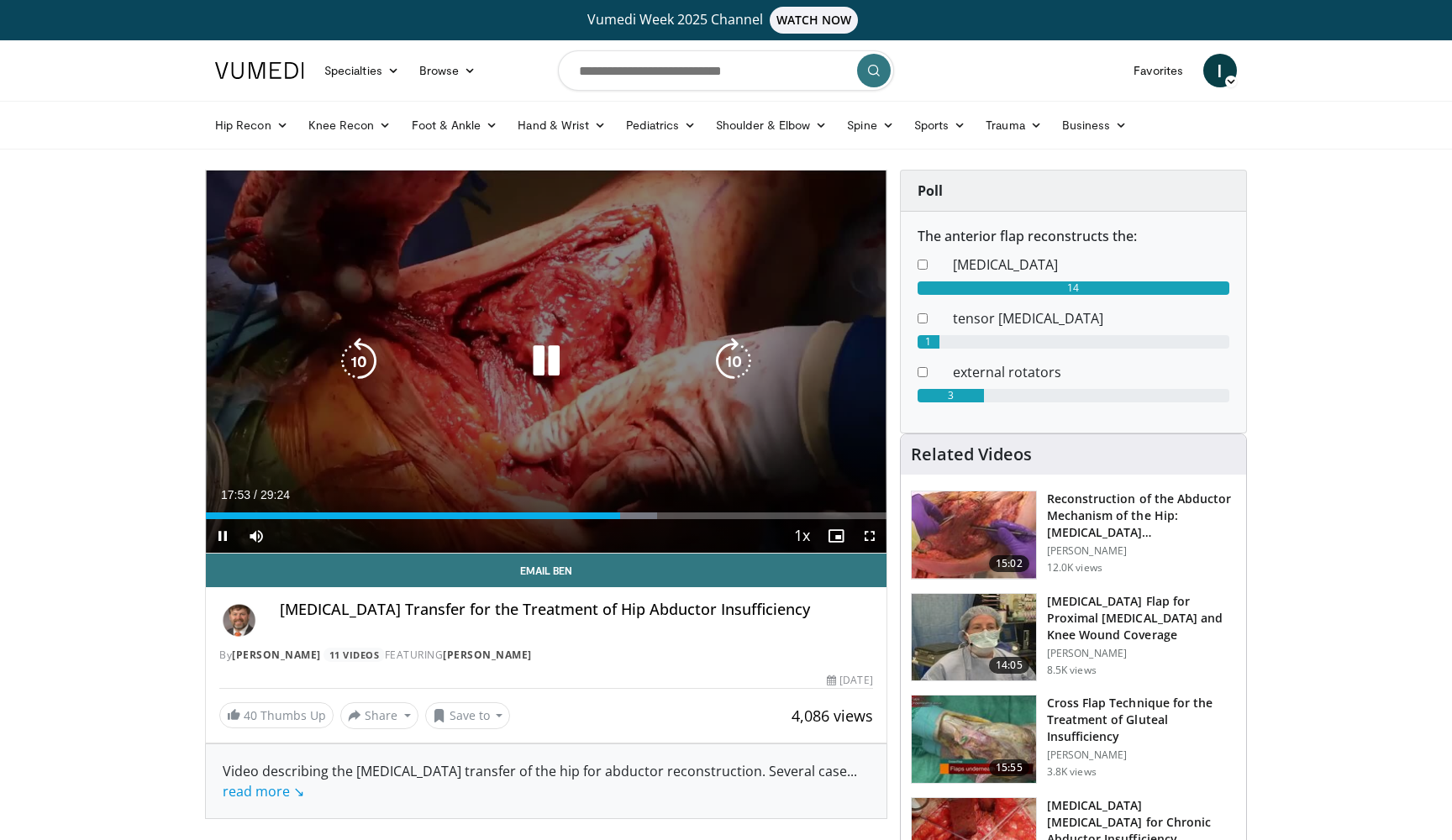
click at [523, 342] on icon "Video Player" at bounding box center [546, 361] width 47 height 47
